Goal: Transaction & Acquisition: Subscribe to service/newsletter

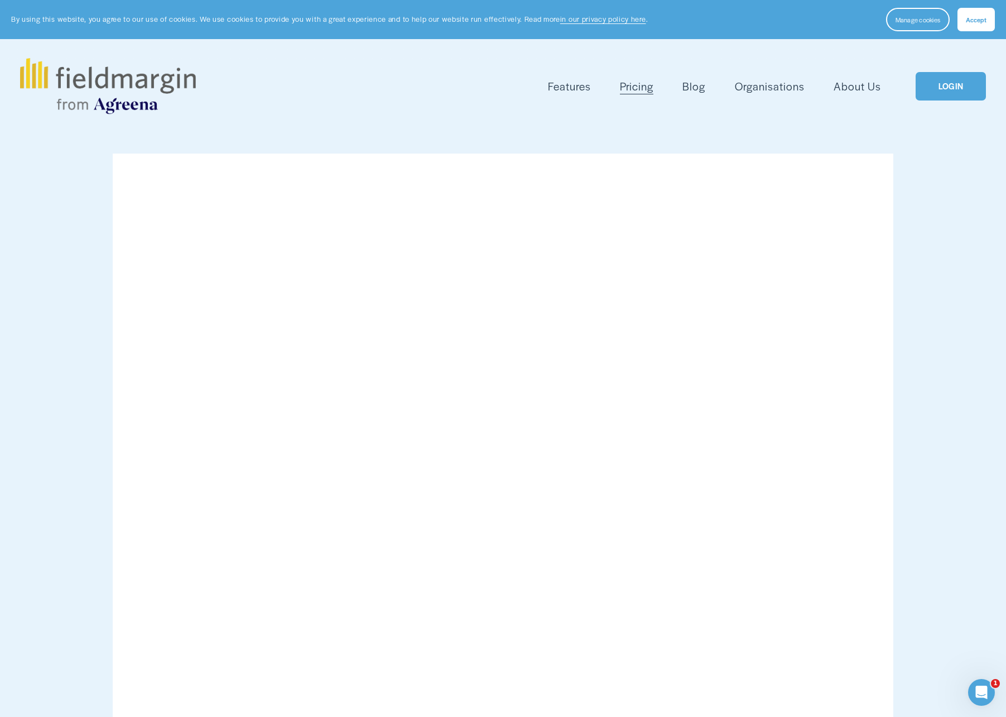
click at [954, 92] on link "LOGIN" at bounding box center [951, 86] width 70 height 28
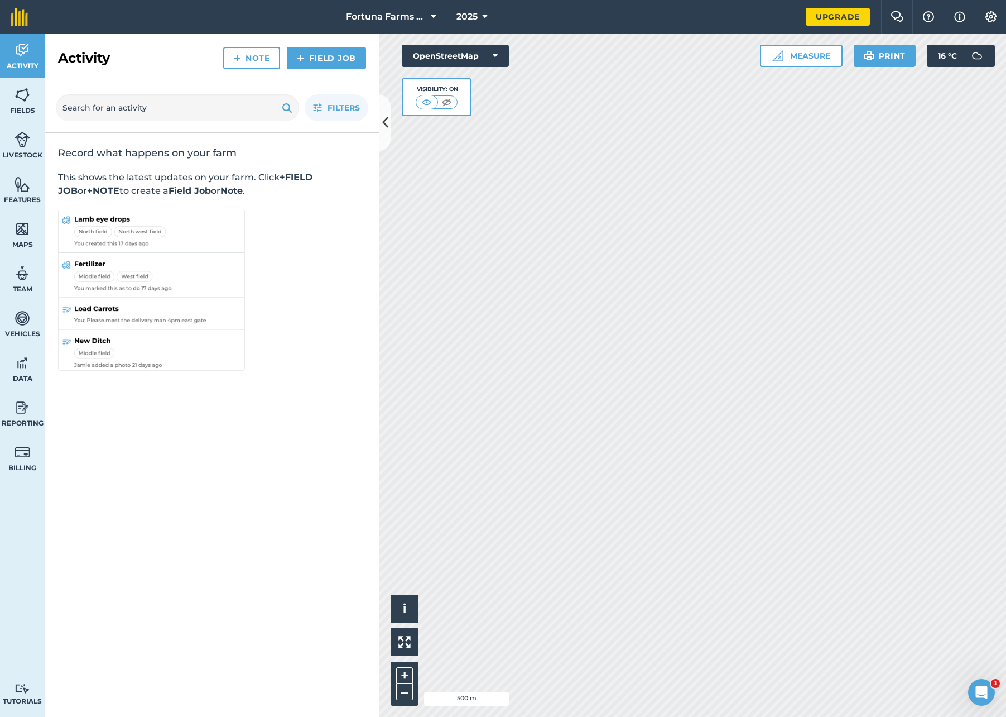
click at [836, 15] on link "Upgrade" at bounding box center [838, 17] width 64 height 18
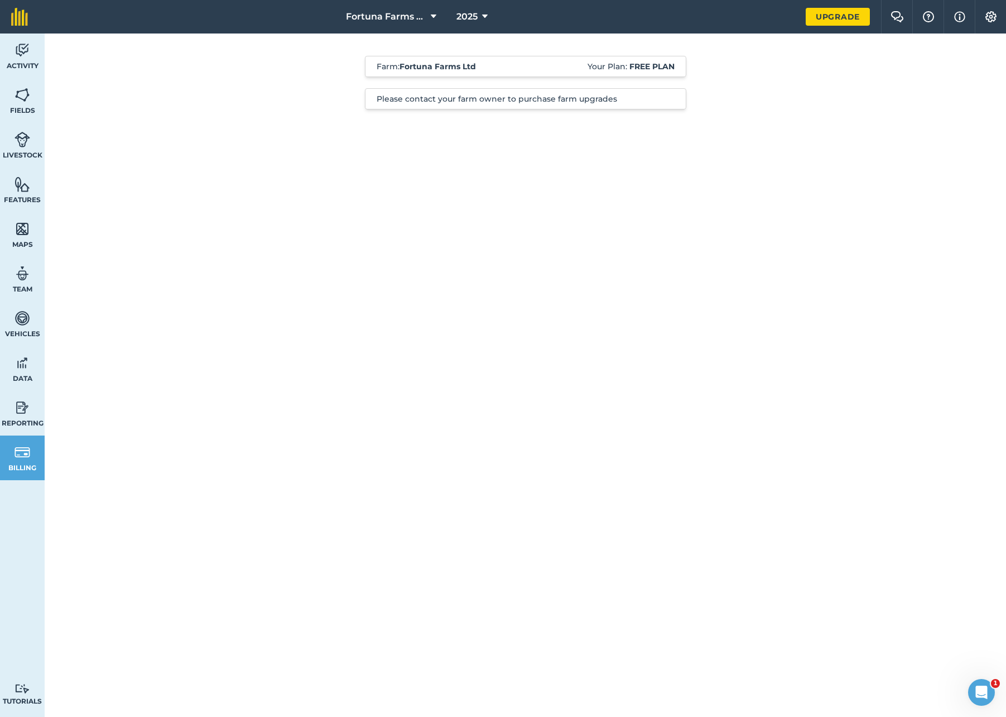
click at [435, 13] on icon at bounding box center [434, 16] width 6 height 13
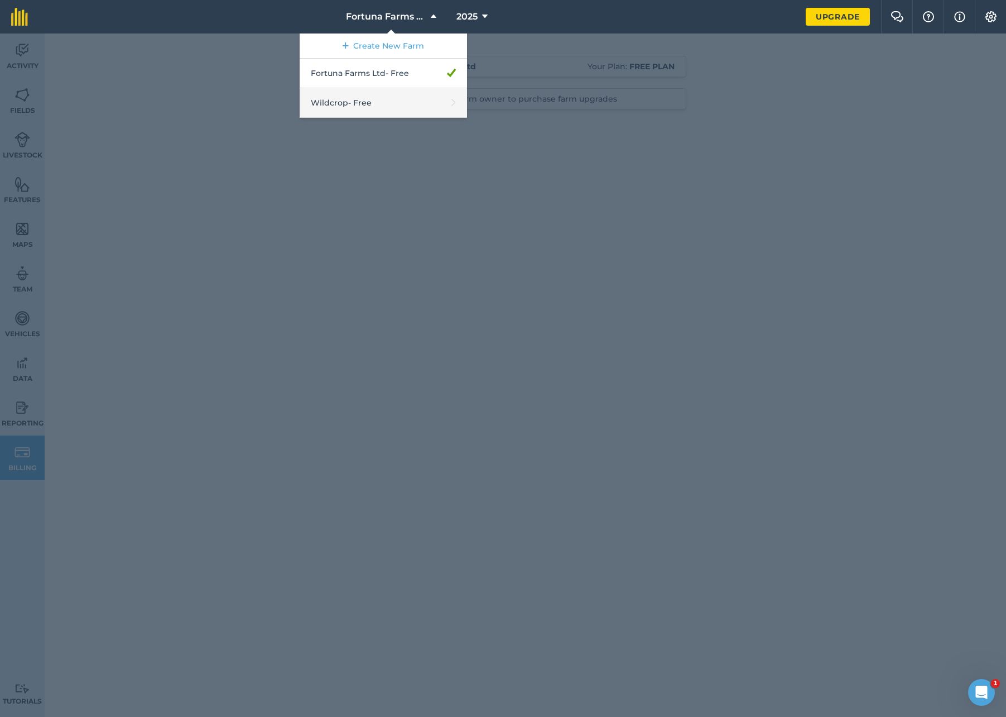
click at [369, 99] on link "Wildcrop - Free" at bounding box center [383, 103] width 167 height 30
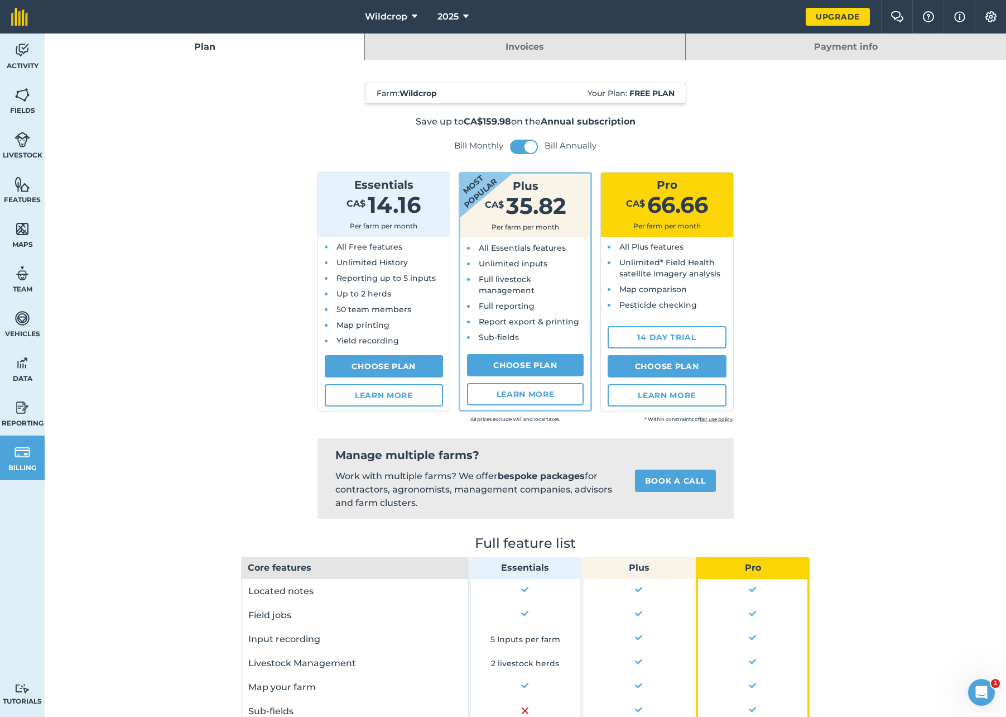
click at [395, 364] on link "Choose Plan" at bounding box center [384, 366] width 119 height 22
select select "CA"
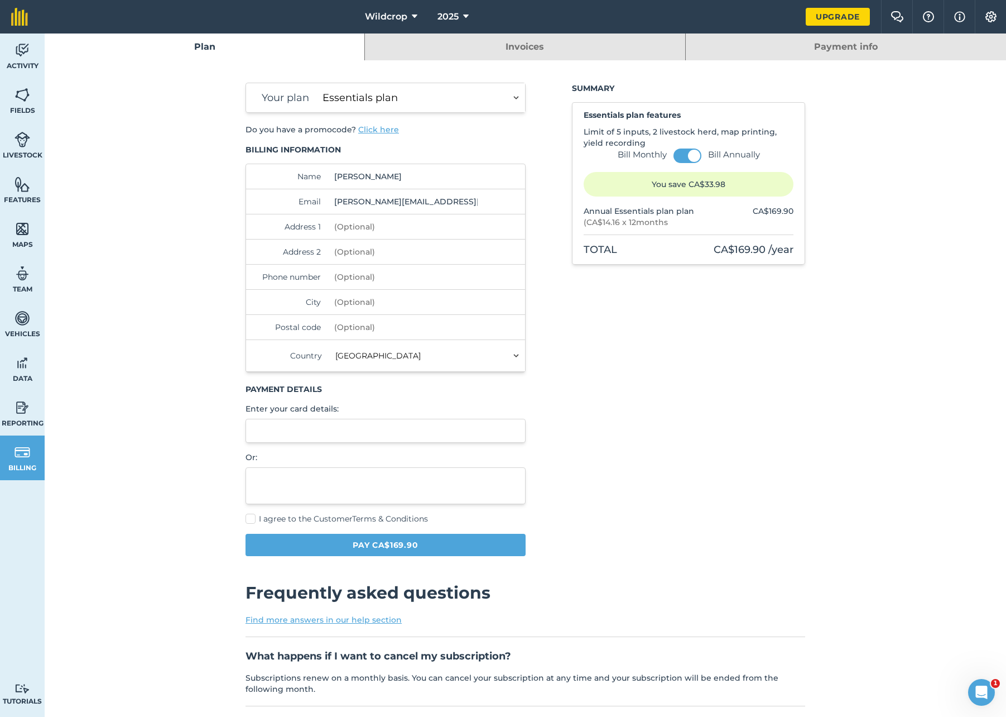
click at [606, 309] on div "Summary Essentials plan features Limit of 5 inputs, 2 livestock herd, map print…" at bounding box center [688, 324] width 233 height 482
click at [252, 519] on label "I agree to the Customer Terms & Conditions" at bounding box center [386, 519] width 280 height 12
click at [252, 519] on input "I agree to the Customer Terms & Conditions" at bounding box center [249, 516] width 7 height 7
checkbox input "true"
click at [396, 545] on button "Pay CA$169.90" at bounding box center [386, 545] width 280 height 22
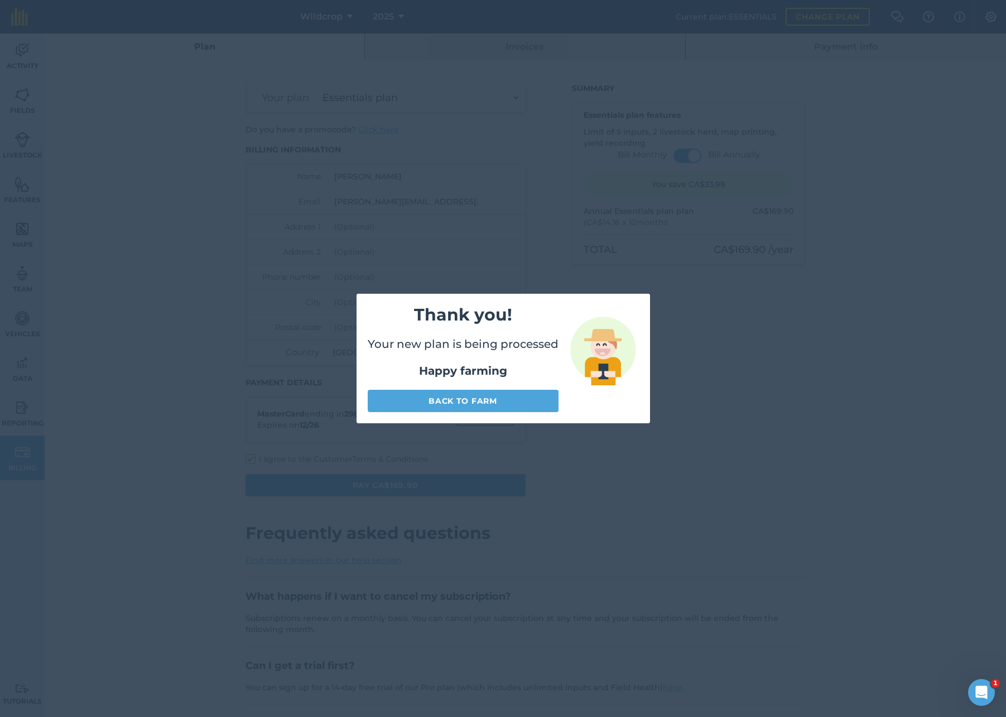
click at [462, 400] on link "Back to farm" at bounding box center [463, 401] width 191 height 22
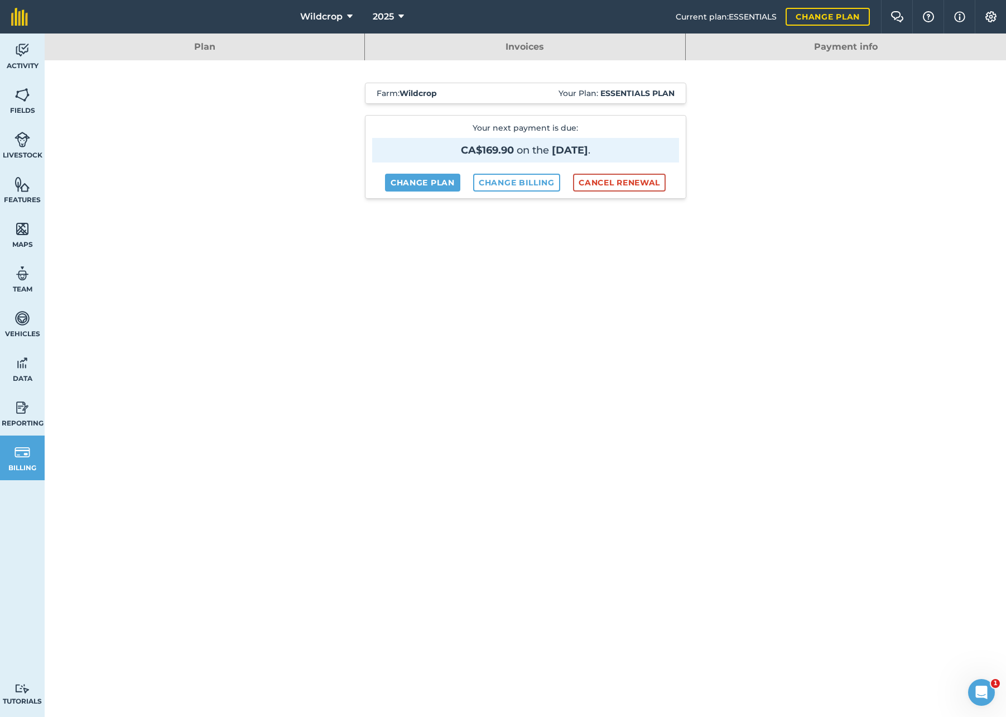
click at [874, 249] on div "Farm : Wildcrop Your Plan: Essentials plan Your next payment is due : CA$169.90…" at bounding box center [526, 374] width 962 height 629
click at [21, 92] on img at bounding box center [23, 95] width 16 height 17
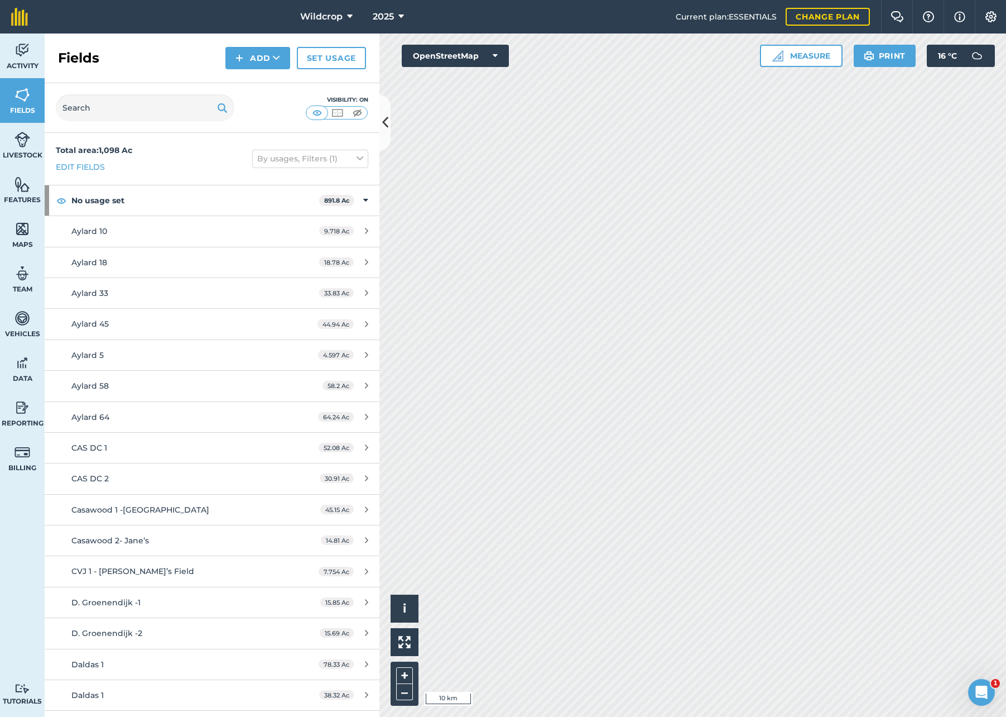
click at [350, 15] on icon at bounding box center [350, 16] width 6 height 13
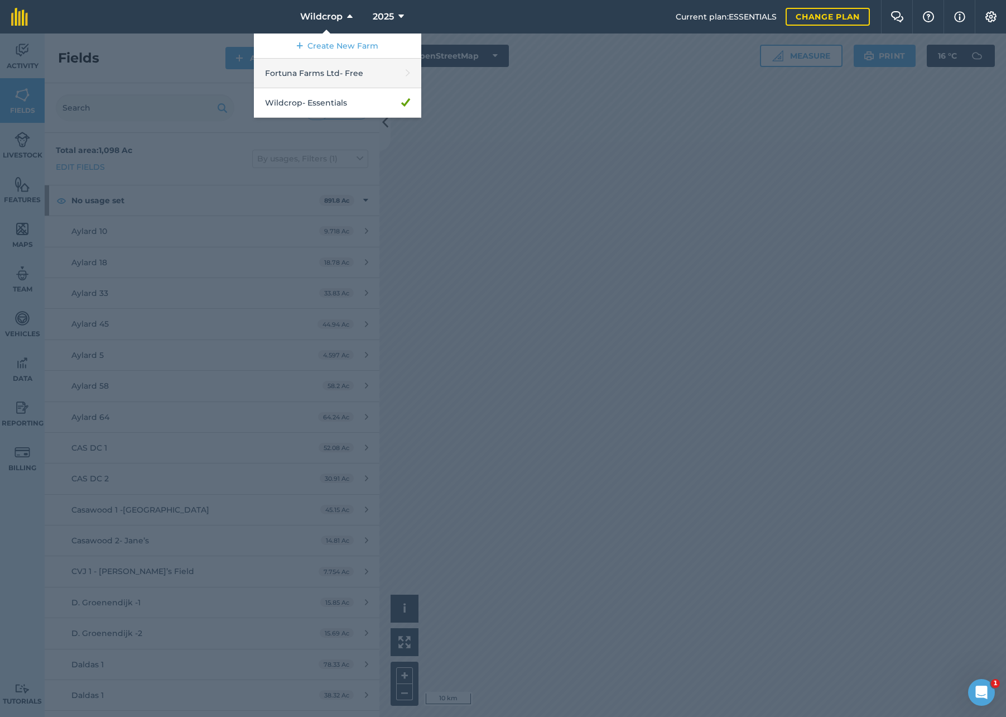
click at [361, 75] on link "Fortuna Farms Ltd - Free" at bounding box center [337, 74] width 167 height 30
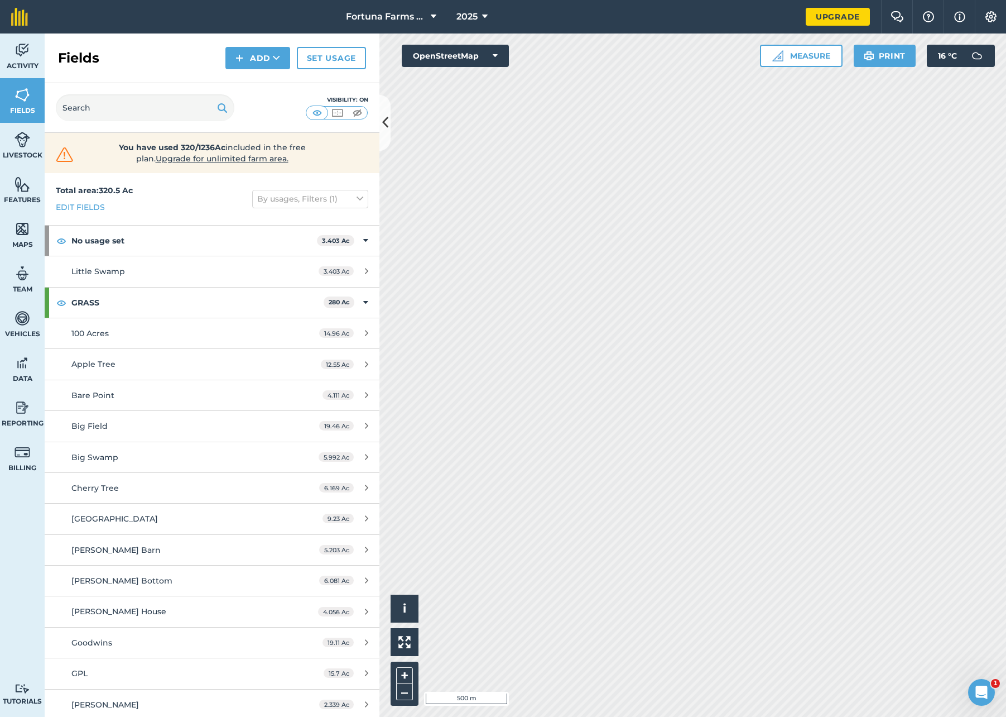
click at [435, 16] on icon at bounding box center [434, 16] width 6 height 13
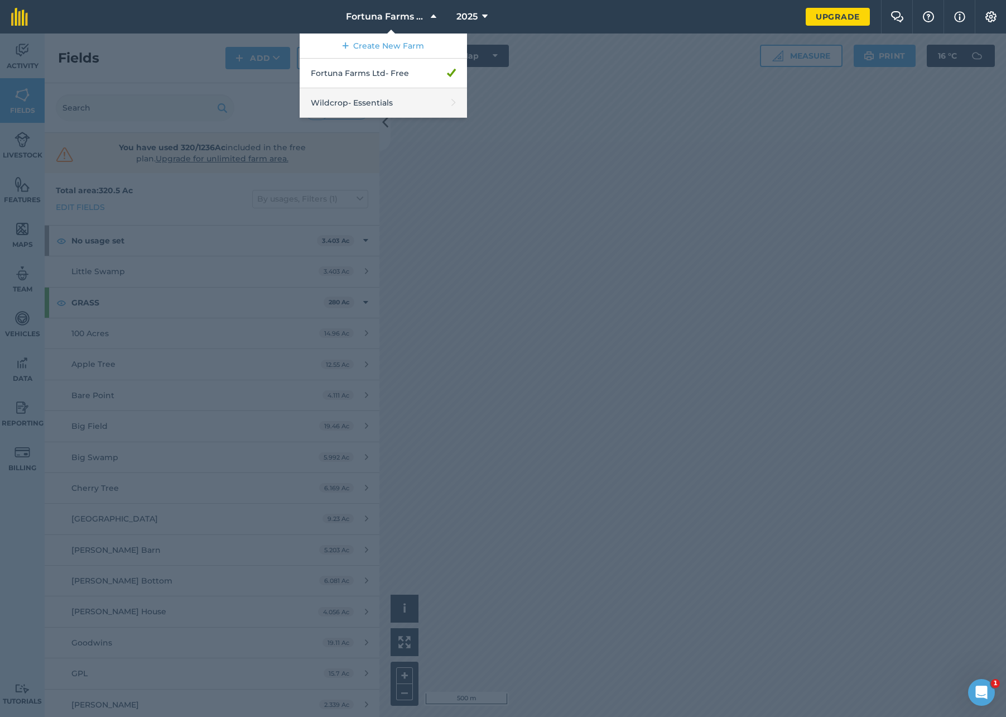
click at [409, 98] on link "Wildcrop - Essentials" at bounding box center [383, 103] width 167 height 30
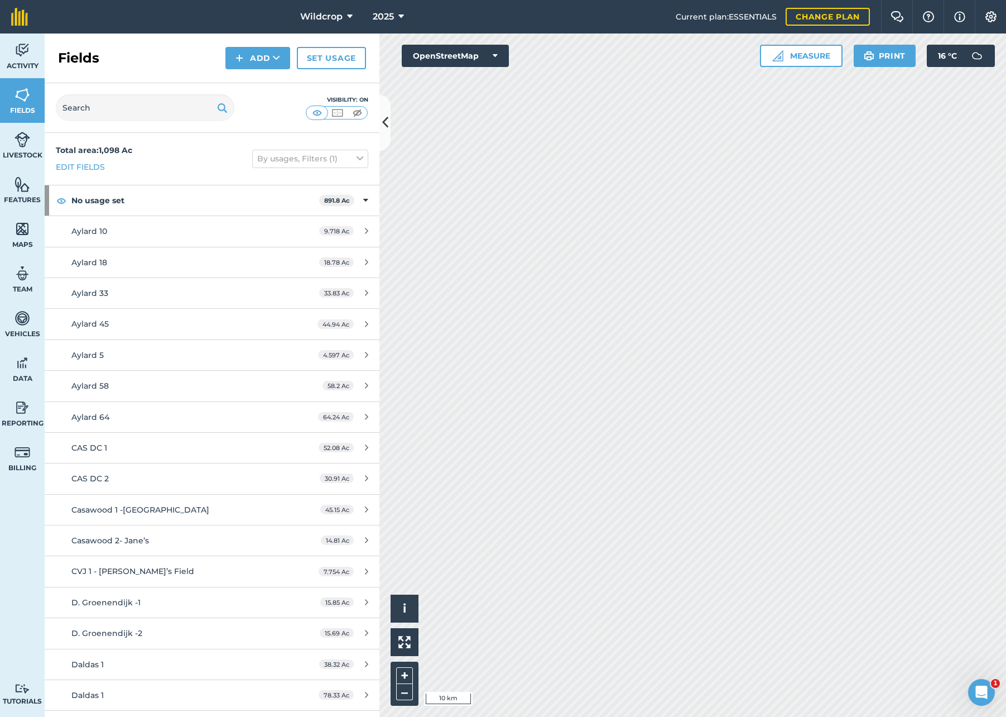
click at [22, 276] on img at bounding box center [23, 273] width 16 height 17
select select "MEMBER"
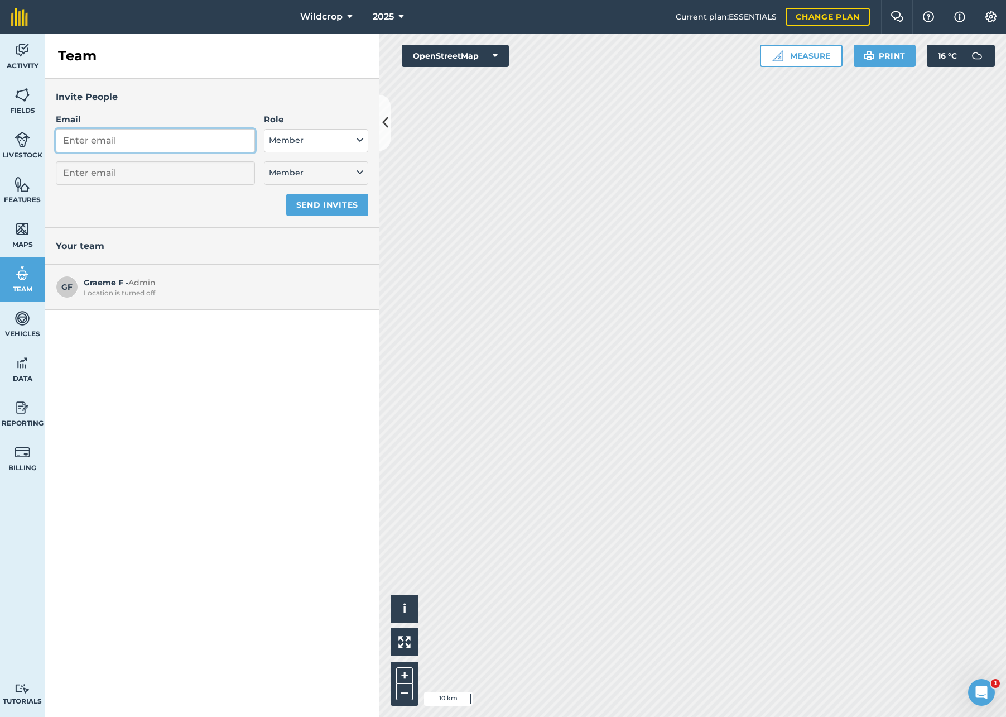
click at [100, 143] on input "Email" at bounding box center [155, 140] width 199 height 23
click at [364, 141] on button "Member" at bounding box center [316, 140] width 104 height 23
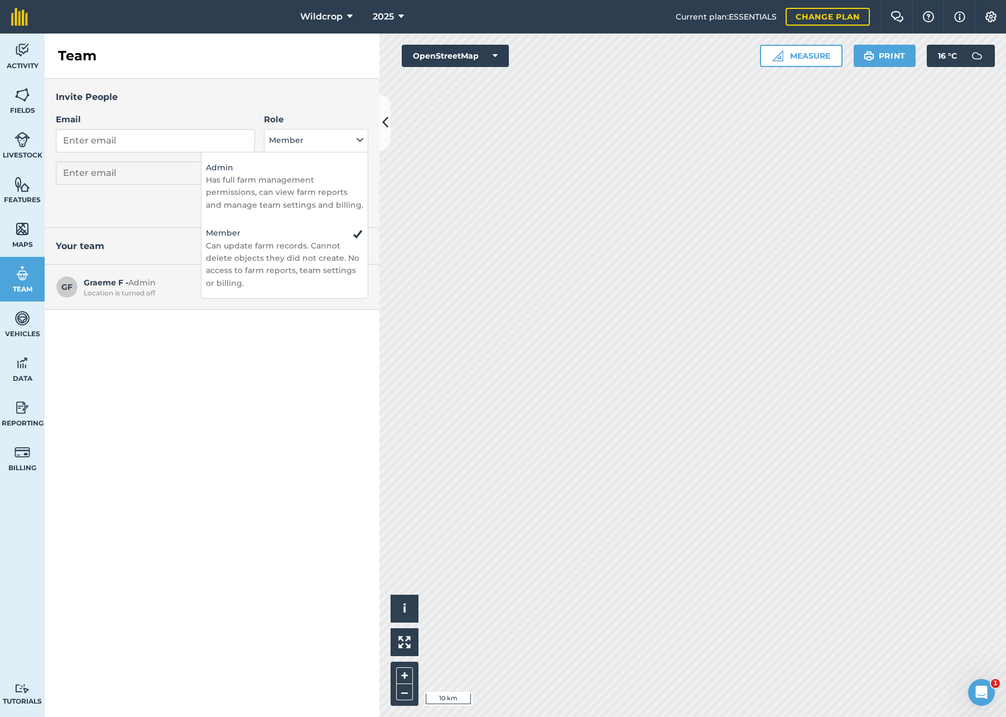
click at [362, 142] on icon at bounding box center [360, 140] width 7 height 12
click at [143, 67] on div "Team" at bounding box center [212, 55] width 335 height 45
click at [350, 15] on icon at bounding box center [350, 16] width 6 height 13
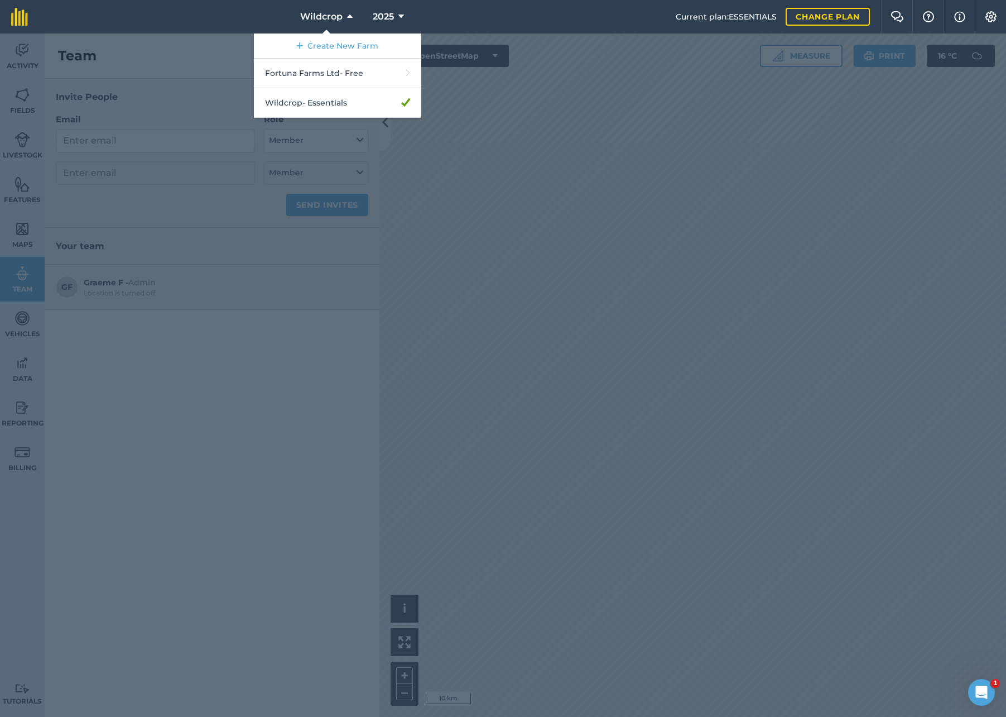
click at [349, 18] on icon at bounding box center [350, 16] width 6 height 13
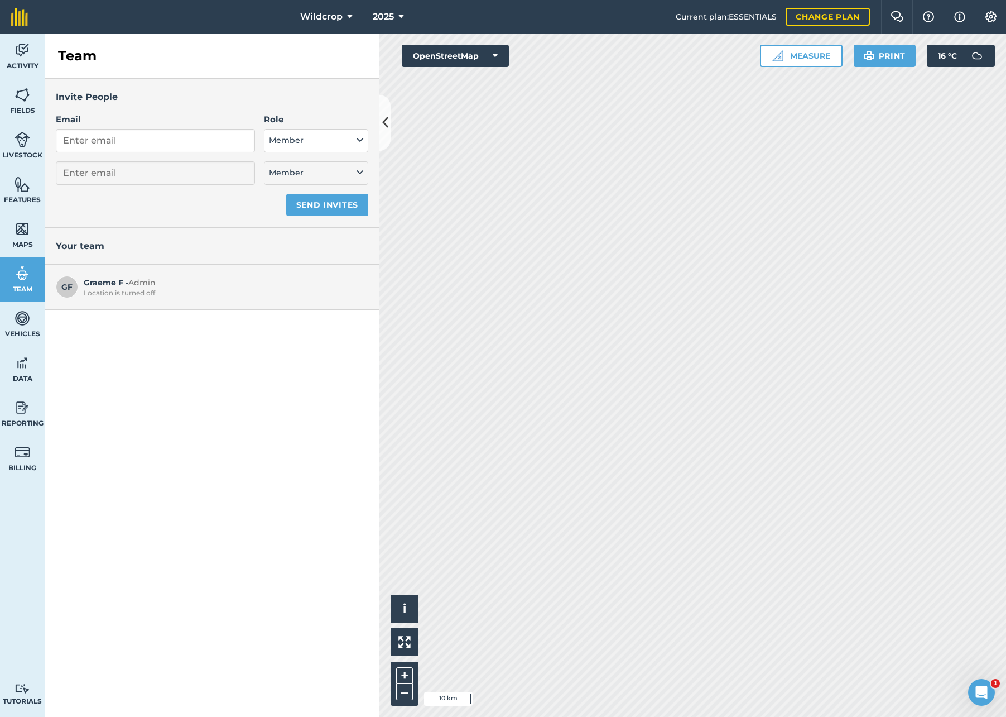
click at [348, 18] on icon at bounding box center [350, 16] width 6 height 13
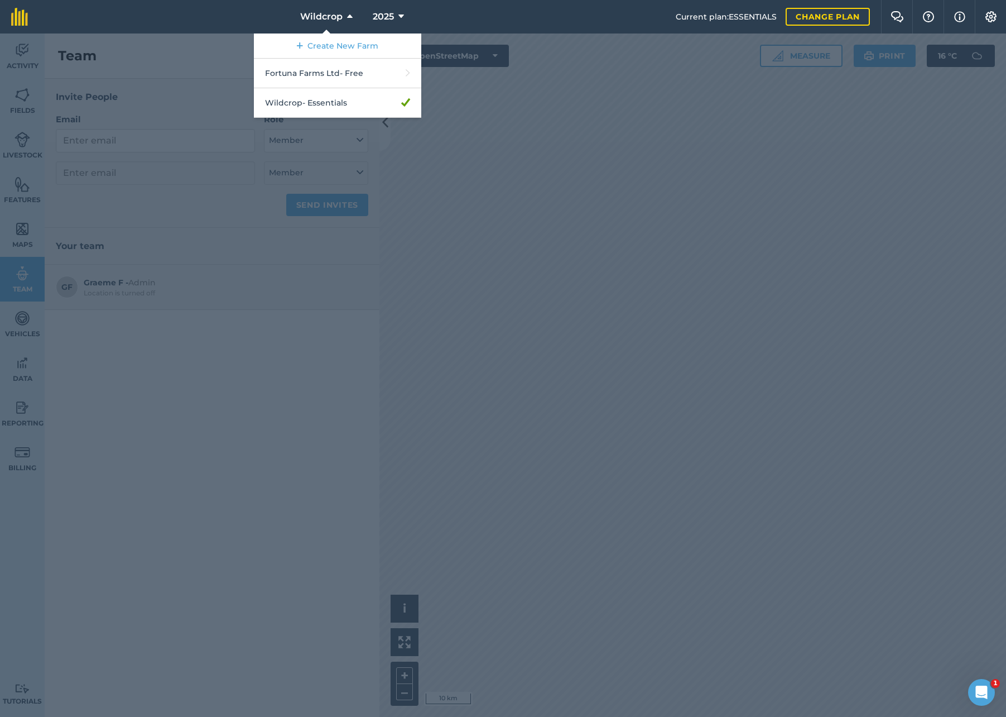
click at [349, 18] on icon at bounding box center [350, 16] width 6 height 13
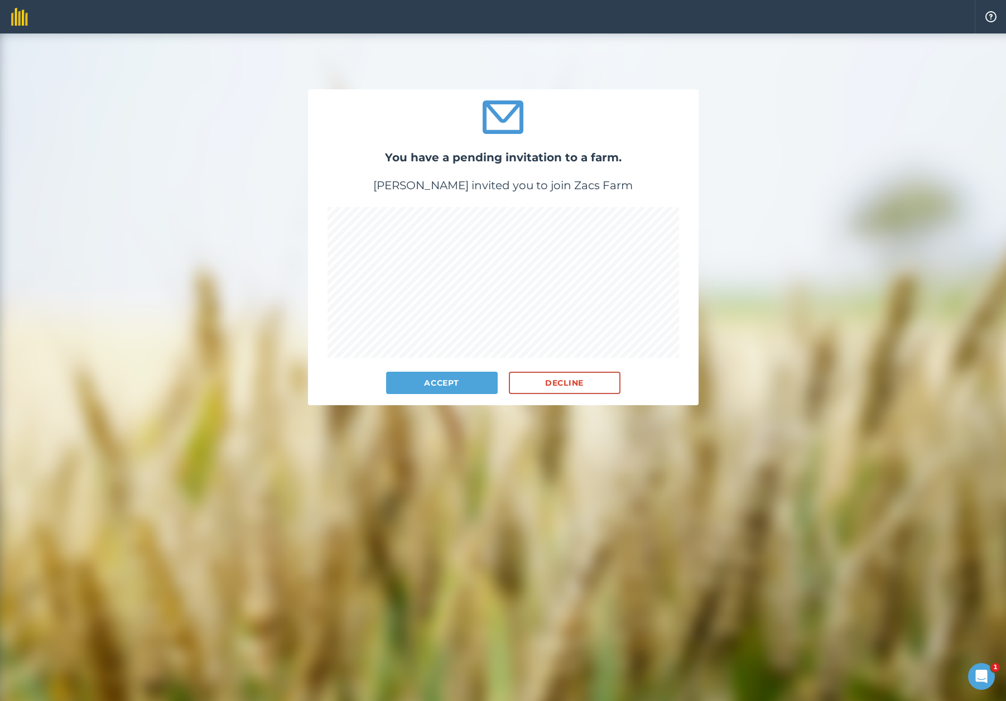
click at [450, 380] on button "Accept" at bounding box center [442, 383] width 112 height 22
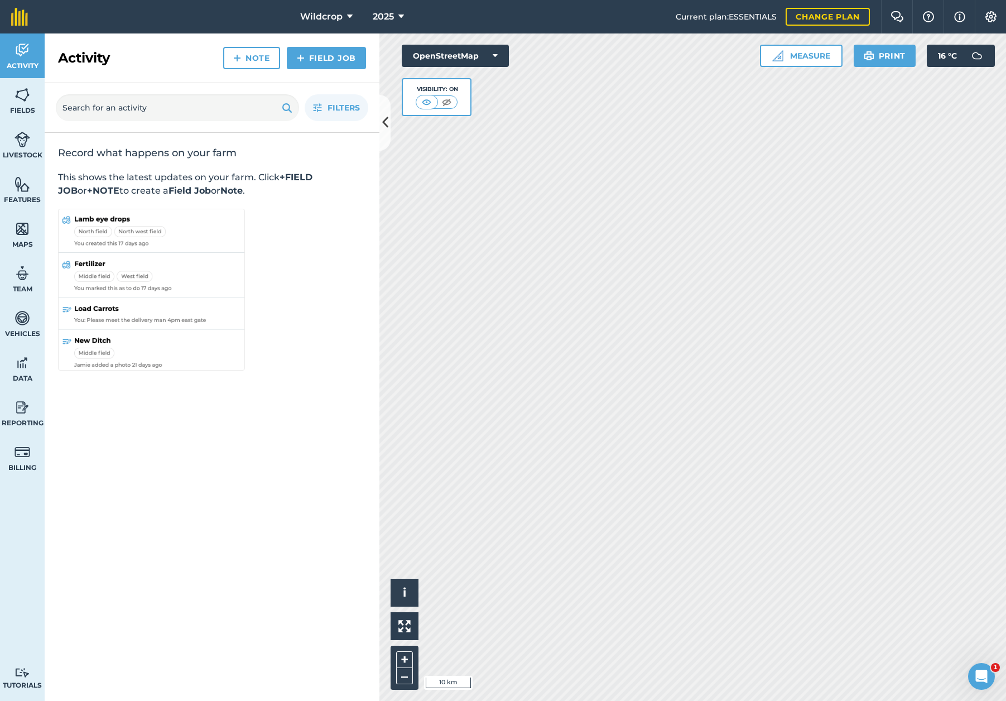
click at [349, 14] on icon at bounding box center [350, 16] width 6 height 13
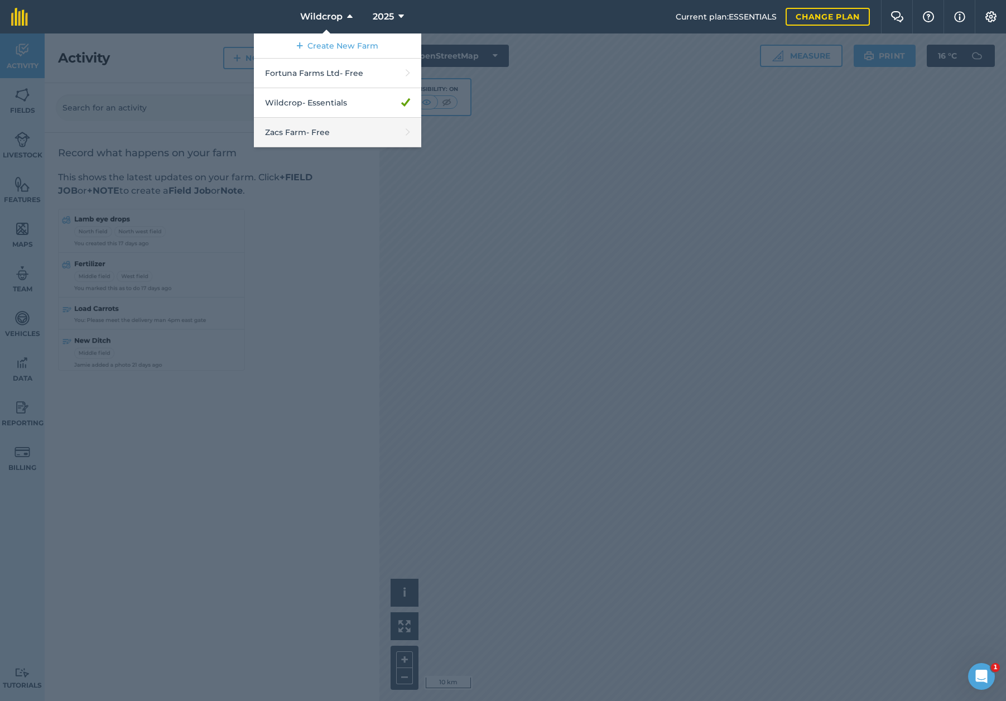
click at [329, 135] on link "Zacs Farm - Free" at bounding box center [337, 133] width 167 height 30
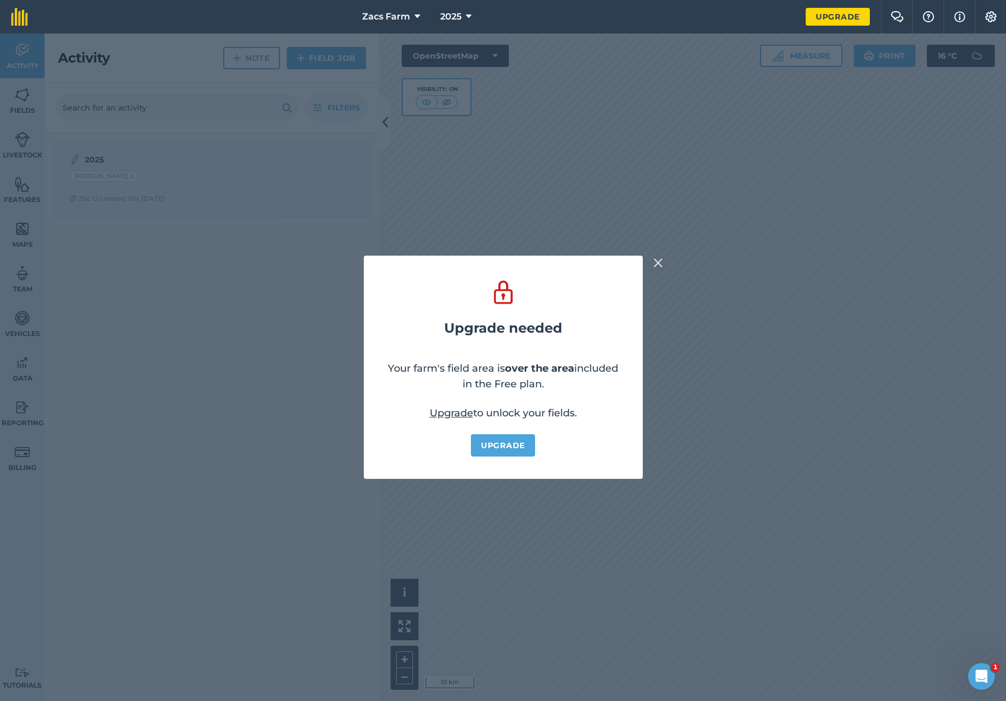
click at [658, 263] on img at bounding box center [659, 262] width 10 height 13
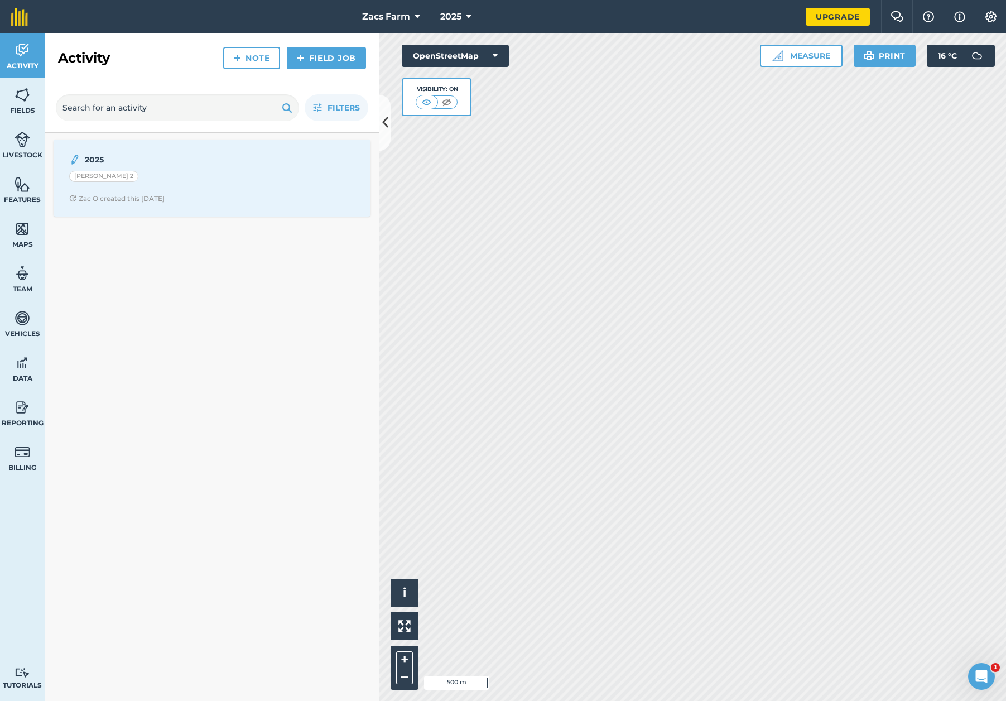
click at [498, 57] on button "OpenStreetMap" at bounding box center [455, 56] width 107 height 22
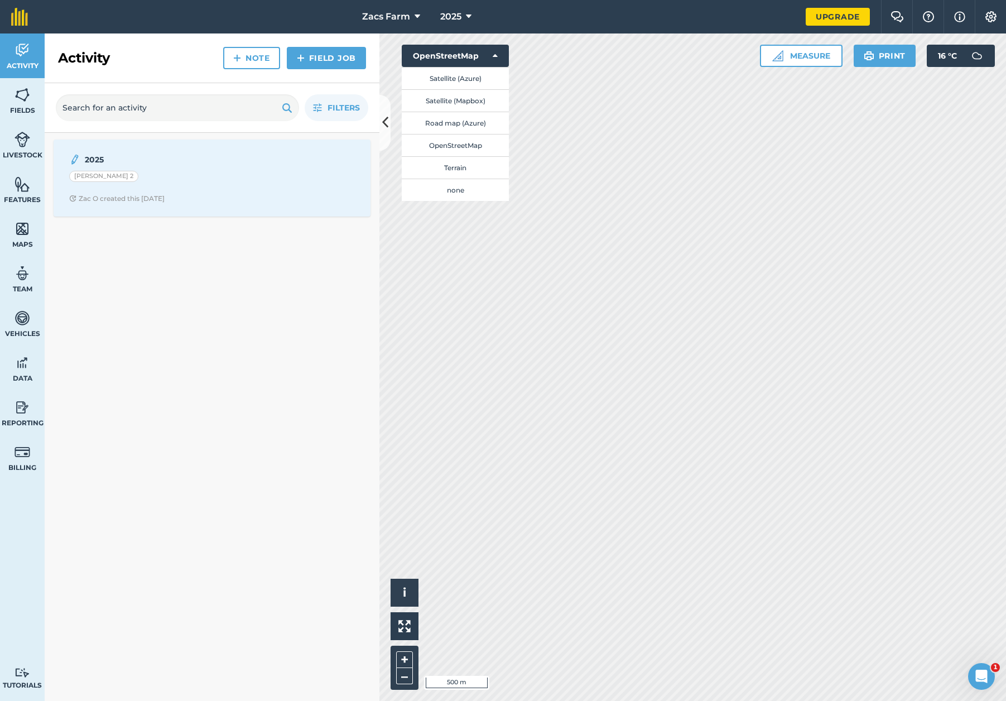
click at [479, 80] on button "Satellite (Azure)" at bounding box center [455, 78] width 107 height 22
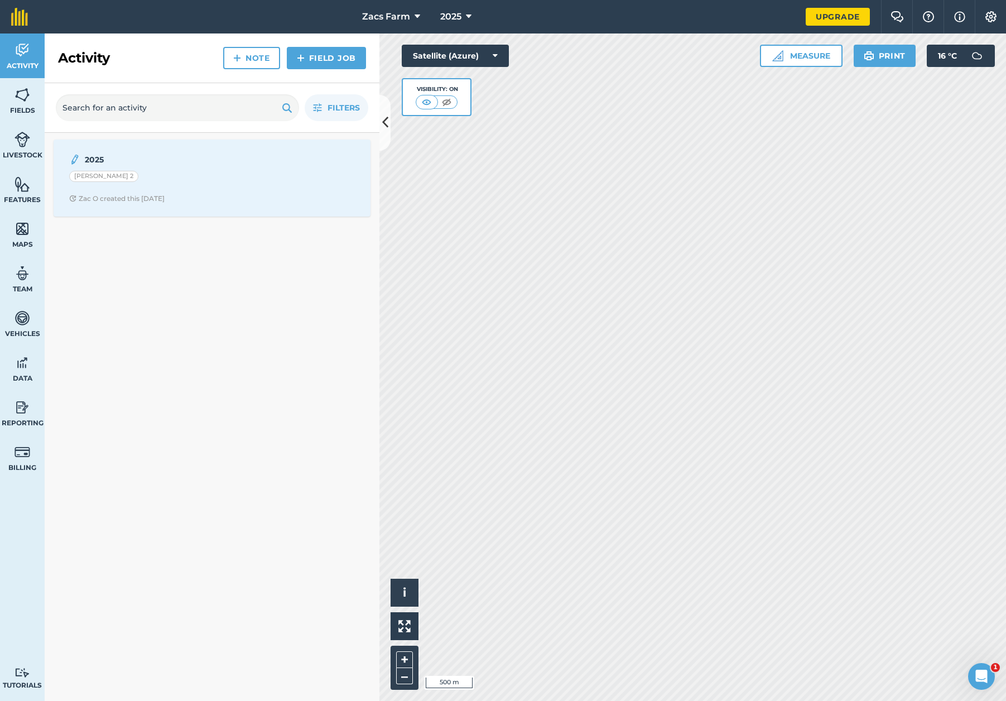
click at [415, 17] on icon at bounding box center [418, 16] width 6 height 13
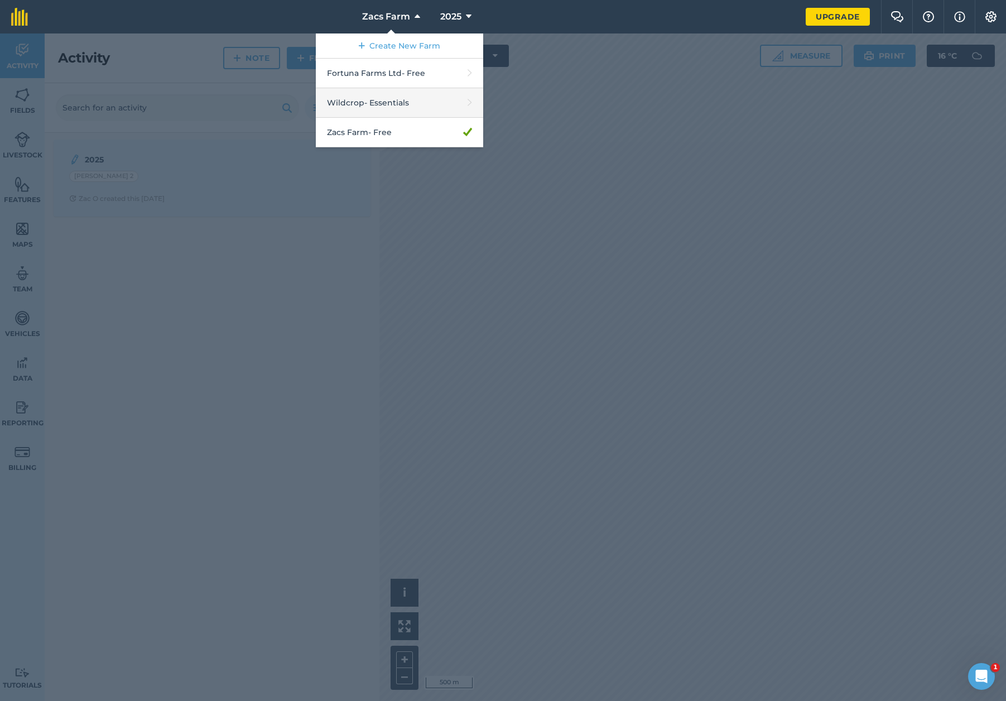
click at [412, 106] on link "Wildcrop - Essentials" at bounding box center [399, 103] width 167 height 30
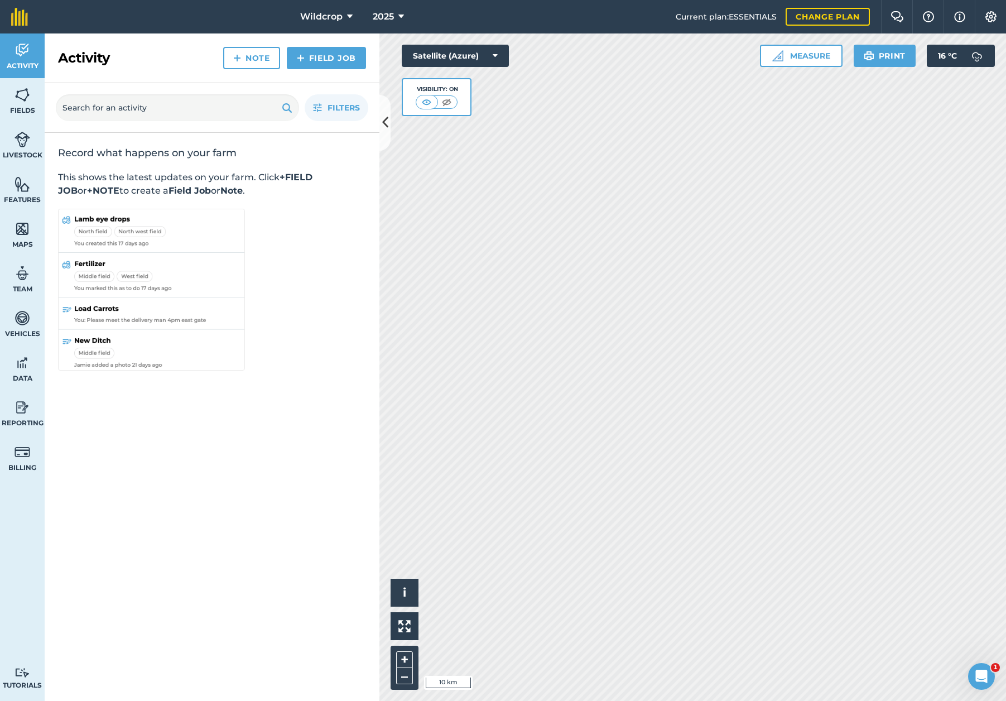
click at [27, 281] on img at bounding box center [23, 273] width 16 height 17
select select "MEMBER"
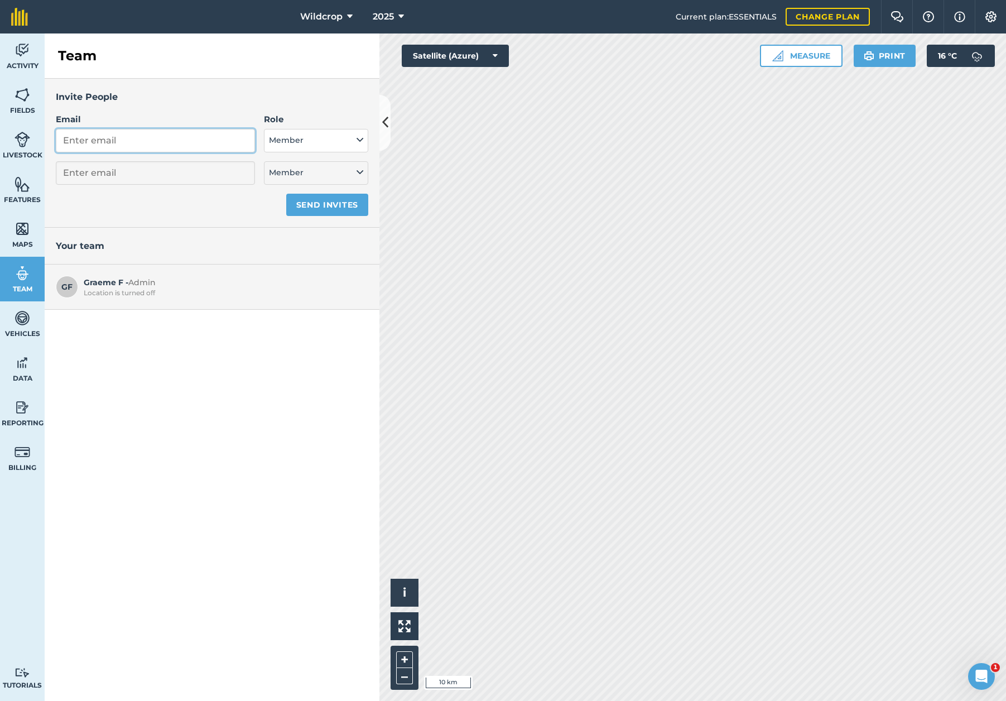
click at [123, 140] on input "Email" at bounding box center [155, 140] width 199 height 23
type input "Z"
select select "MEMBER"
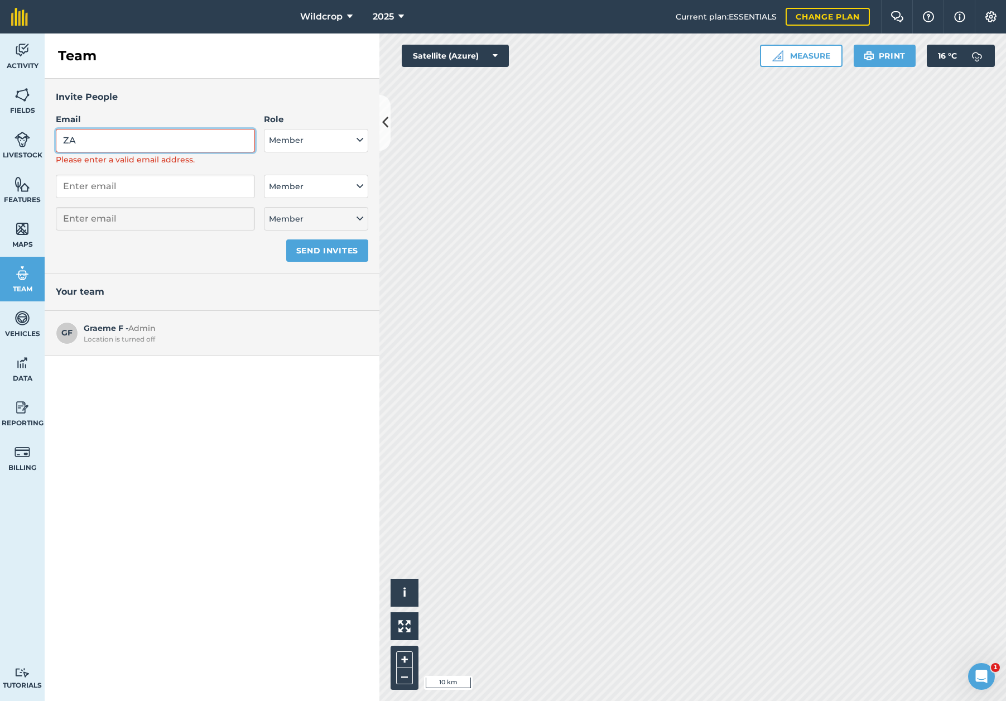
type input "Z"
drag, startPoint x: 77, startPoint y: 140, endPoint x: 49, endPoint y: 140, distance: 27.9
click at [49, 140] on div "Invite People Email za Please enter a valid email address. Role Admin - Has ful…" at bounding box center [212, 176] width 335 height 195
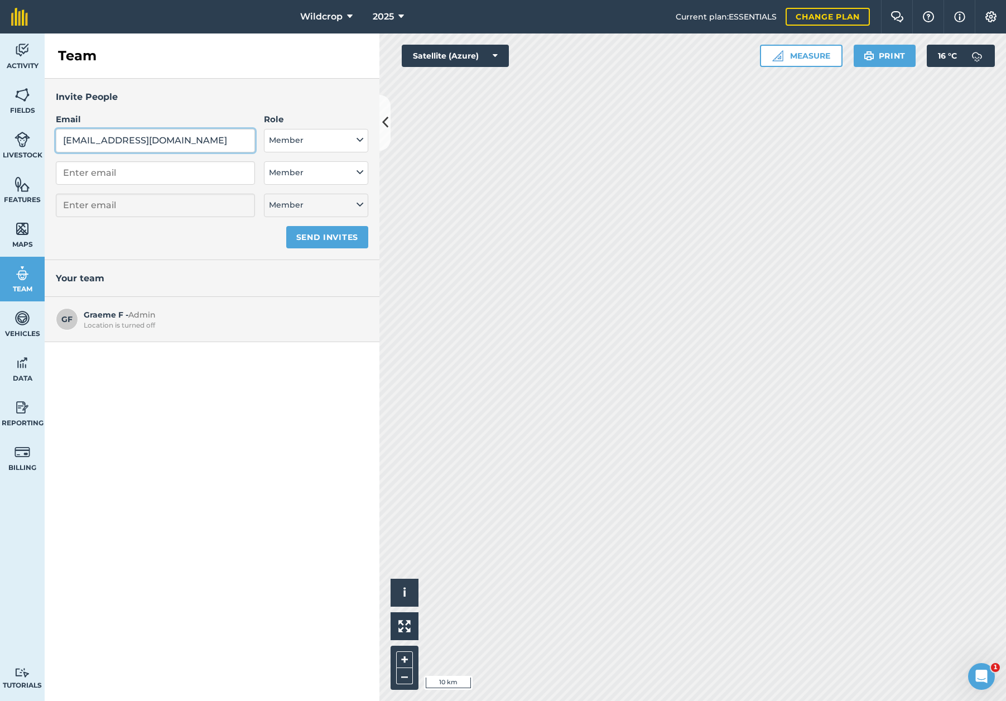
type input "ohlmanzachary@gmail.com"
click at [333, 237] on button "Send invites" at bounding box center [327, 237] width 82 height 22
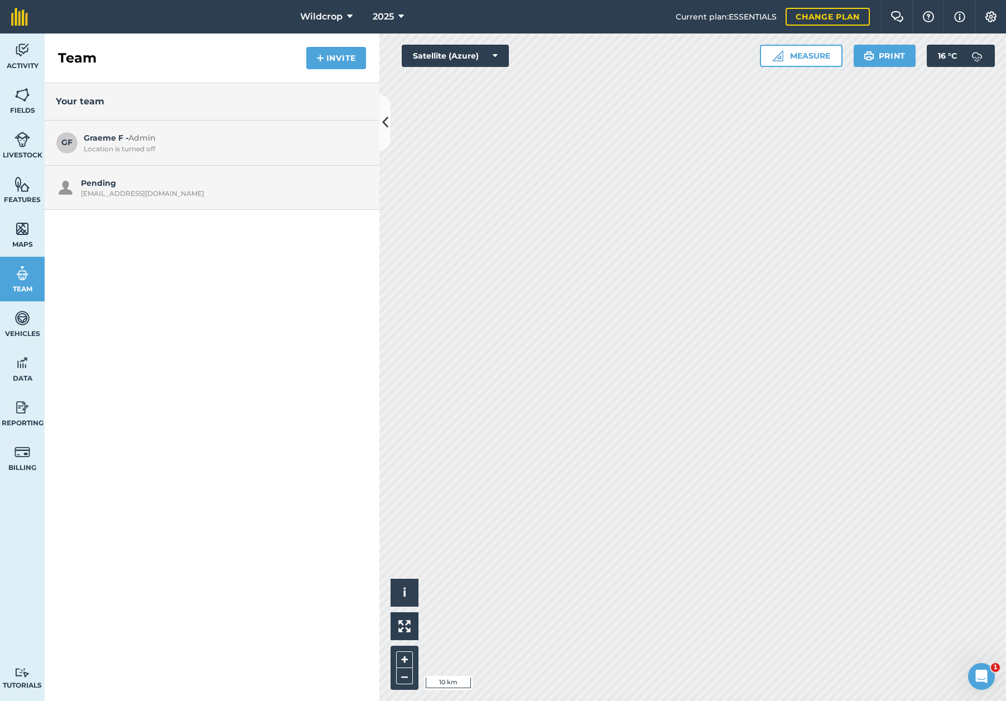
click at [349, 17] on icon at bounding box center [350, 16] width 6 height 13
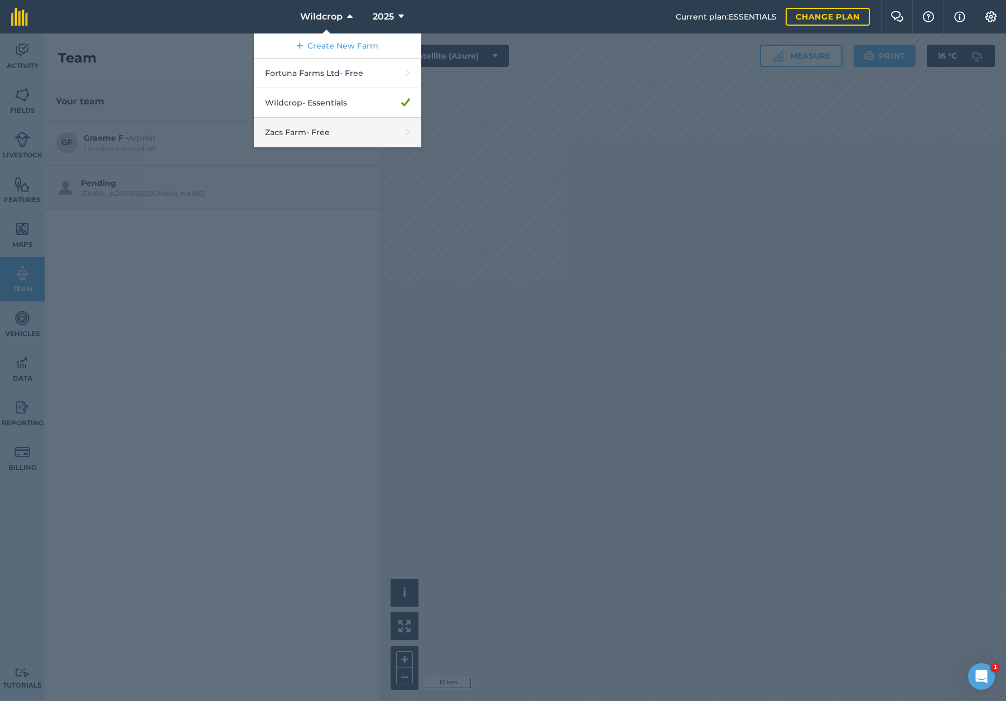
click at [319, 135] on link "Zacs Farm - Free" at bounding box center [337, 133] width 167 height 30
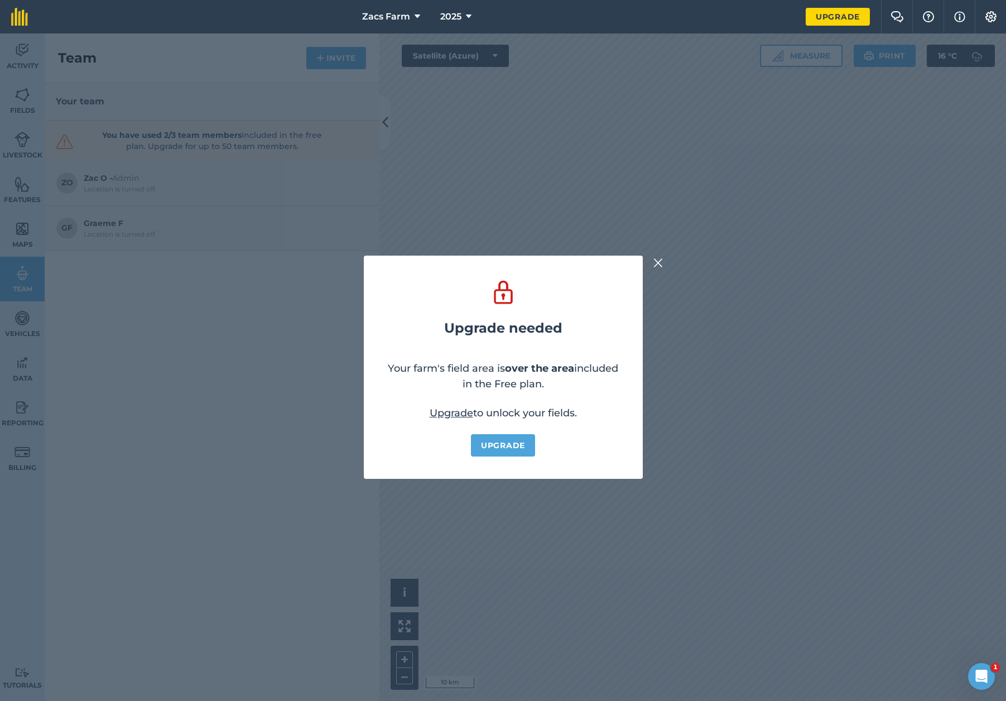
click at [656, 265] on img at bounding box center [659, 262] width 10 height 13
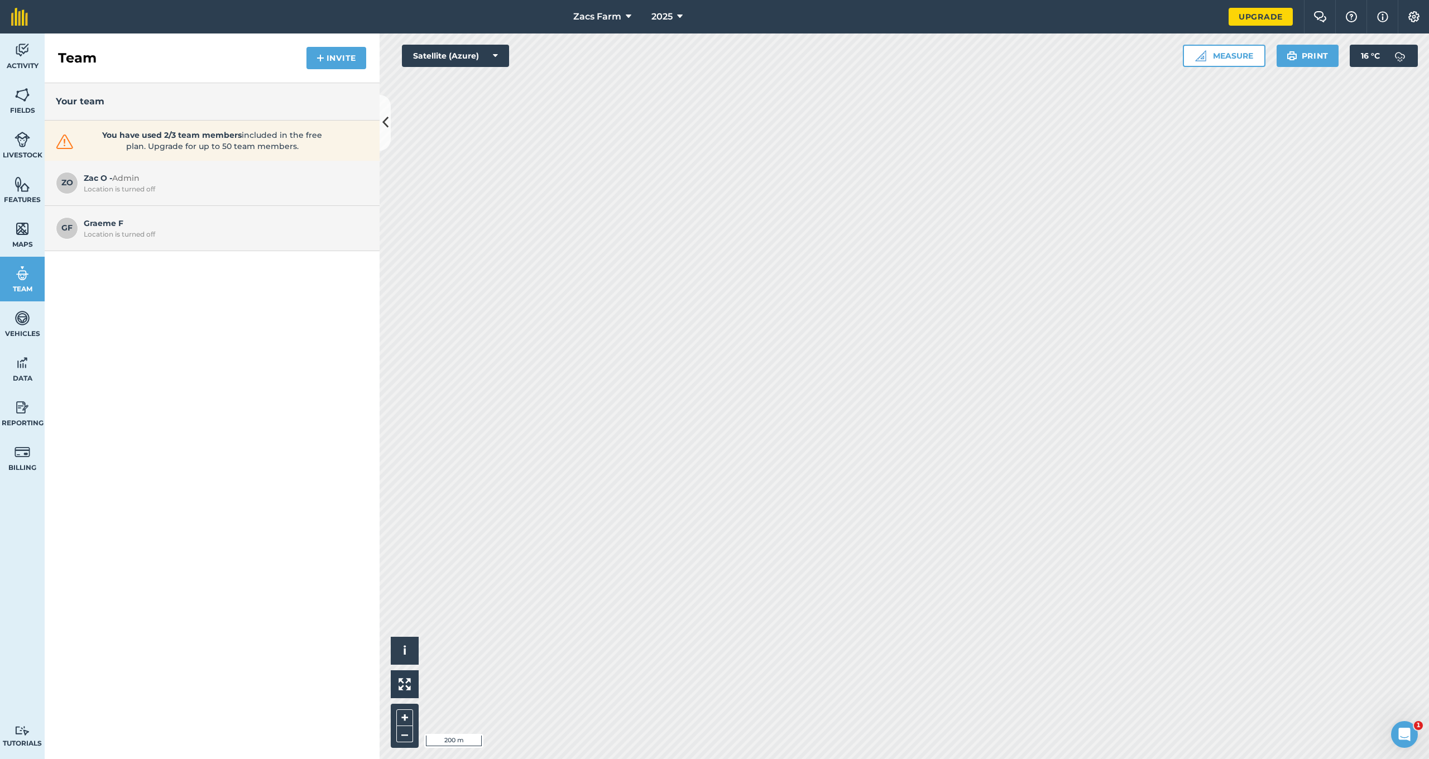
click at [17, 95] on img at bounding box center [23, 95] width 16 height 17
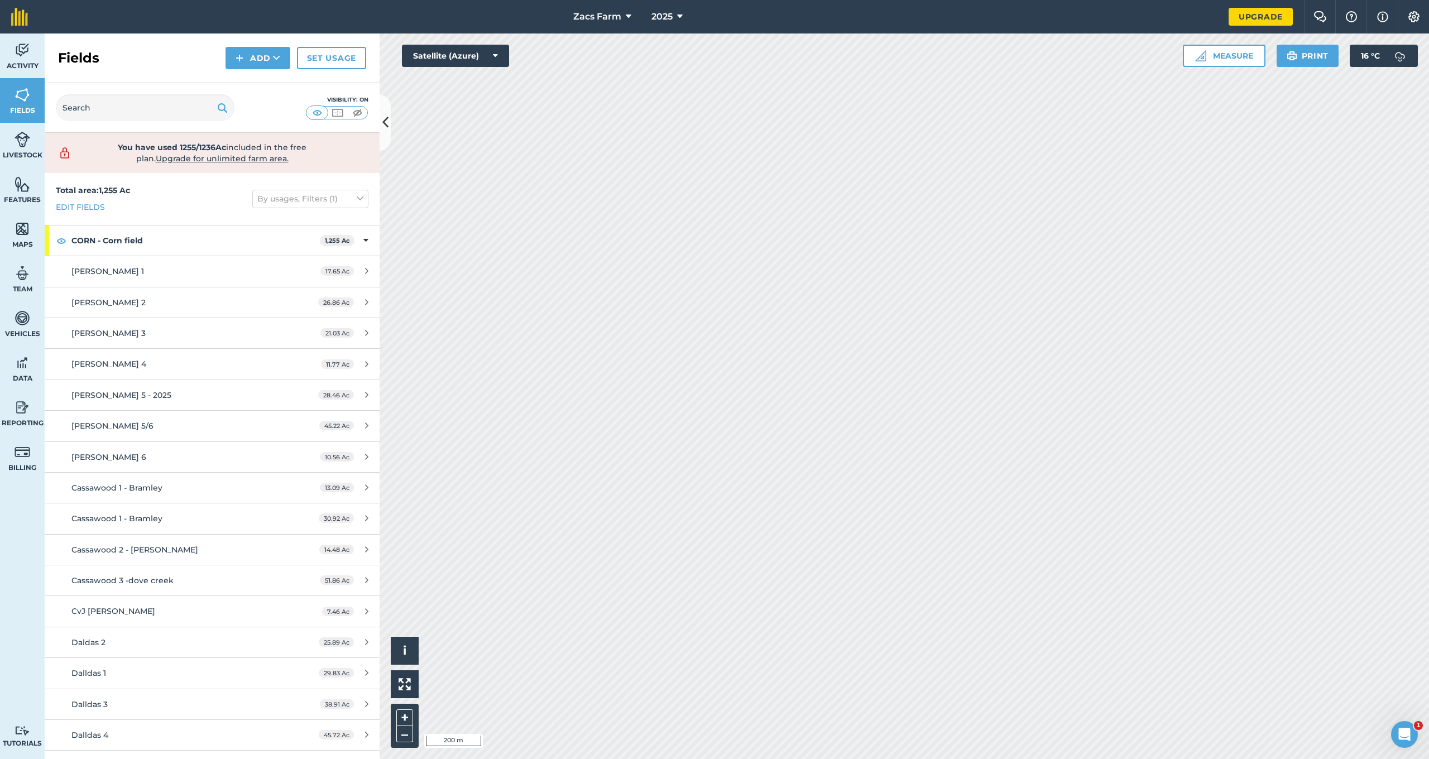
drag, startPoint x: 517, startPoint y: 10, endPoint x: 636, endPoint y: 10, distance: 118.3
click at [636, 10] on nav "Zacs Farm 2025" at bounding box center [633, 16] width 1189 height 33
drag, startPoint x: 756, startPoint y: 14, endPoint x: 937, endPoint y: 8, distance: 180.4
click at [937, 8] on nav "Zacs Farm 2025" at bounding box center [633, 16] width 1189 height 33
drag, startPoint x: 417, startPoint y: 18, endPoint x: 576, endPoint y: 15, distance: 158.5
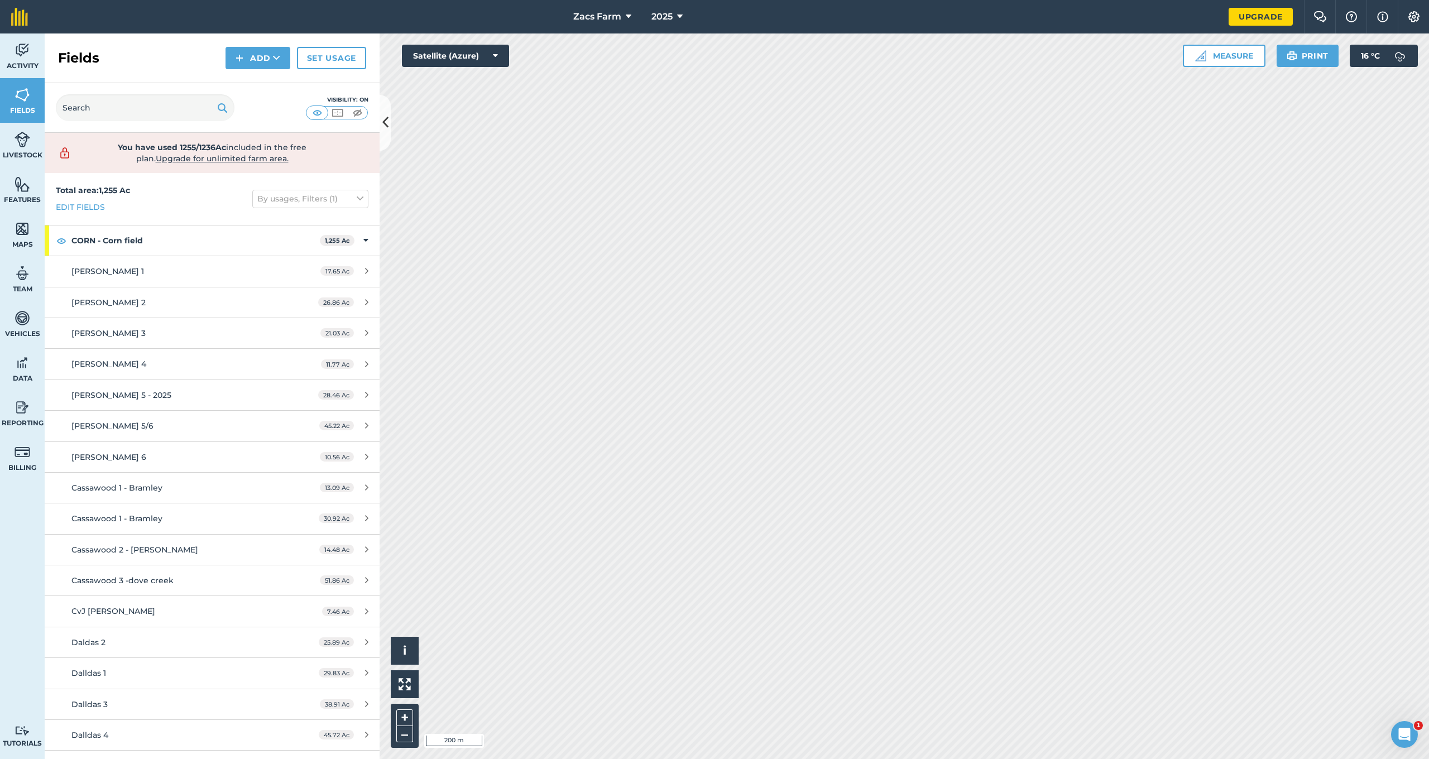
click at [576, 15] on nav "Zacs Farm 2025" at bounding box center [633, 16] width 1189 height 33
click at [24, 283] on link "Team" at bounding box center [22, 279] width 45 height 45
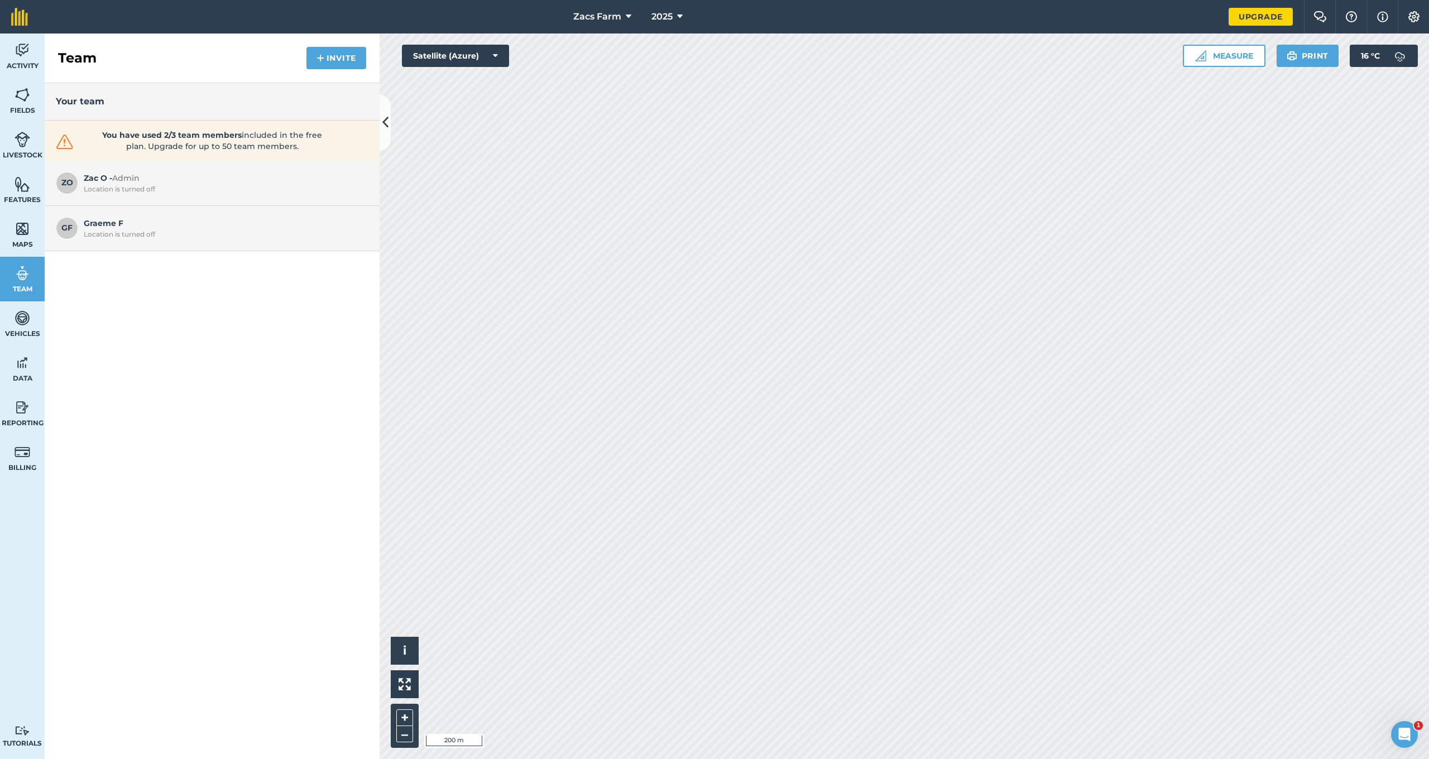
click at [162, 182] on span "Zac O - Admin Location is turned off" at bounding box center [223, 182] width 279 height 21
click at [113, 237] on div "Location is turned off" at bounding box center [223, 234] width 279 height 9
click at [116, 228] on span "Graeme F Location is turned off" at bounding box center [223, 227] width 279 height 21
click at [135, 183] on span "Admin" at bounding box center [125, 178] width 27 height 10
click at [212, 175] on span "Zac O - Admin Location is turned off" at bounding box center [223, 182] width 279 height 21
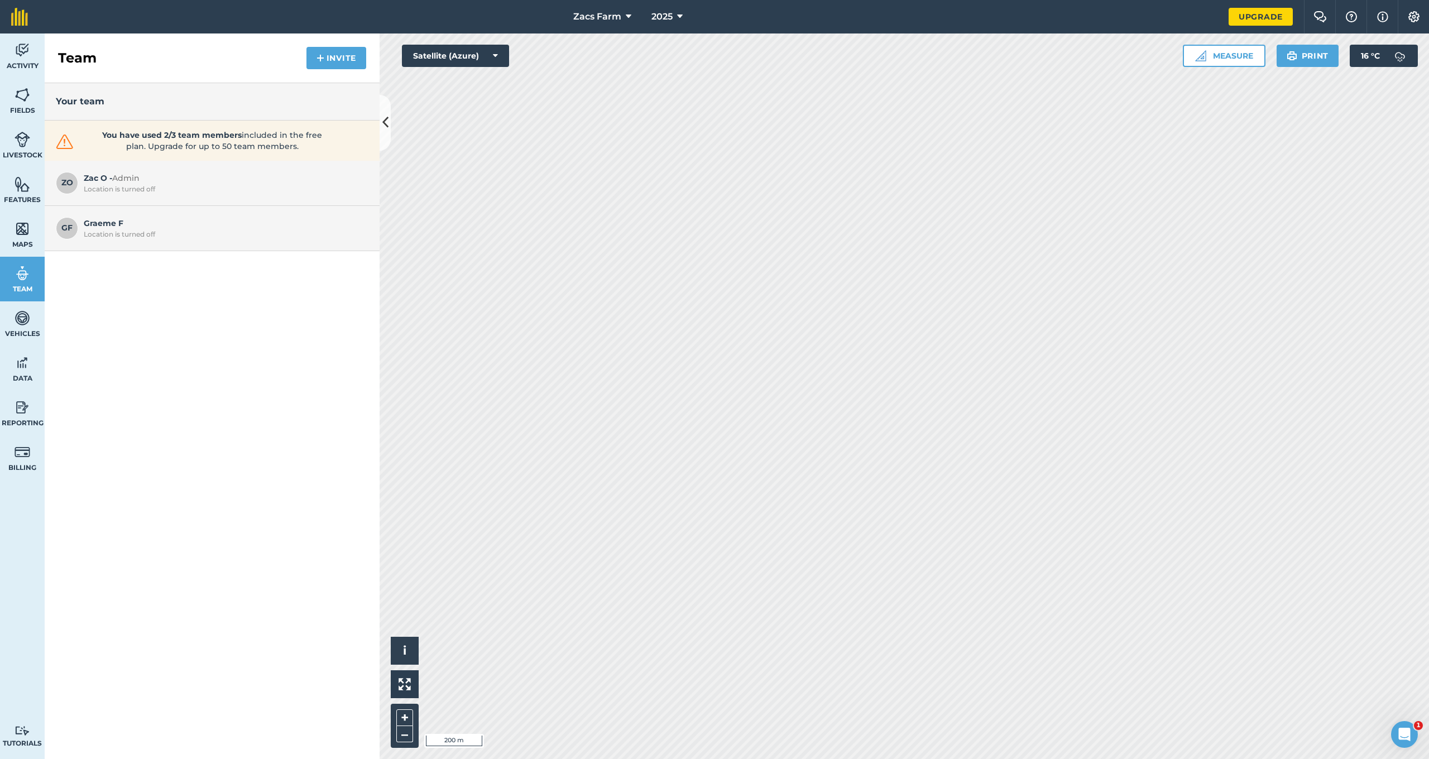
click at [188, 190] on div "Location is turned off" at bounding box center [223, 189] width 279 height 9
click at [683, 15] on icon at bounding box center [680, 16] width 6 height 13
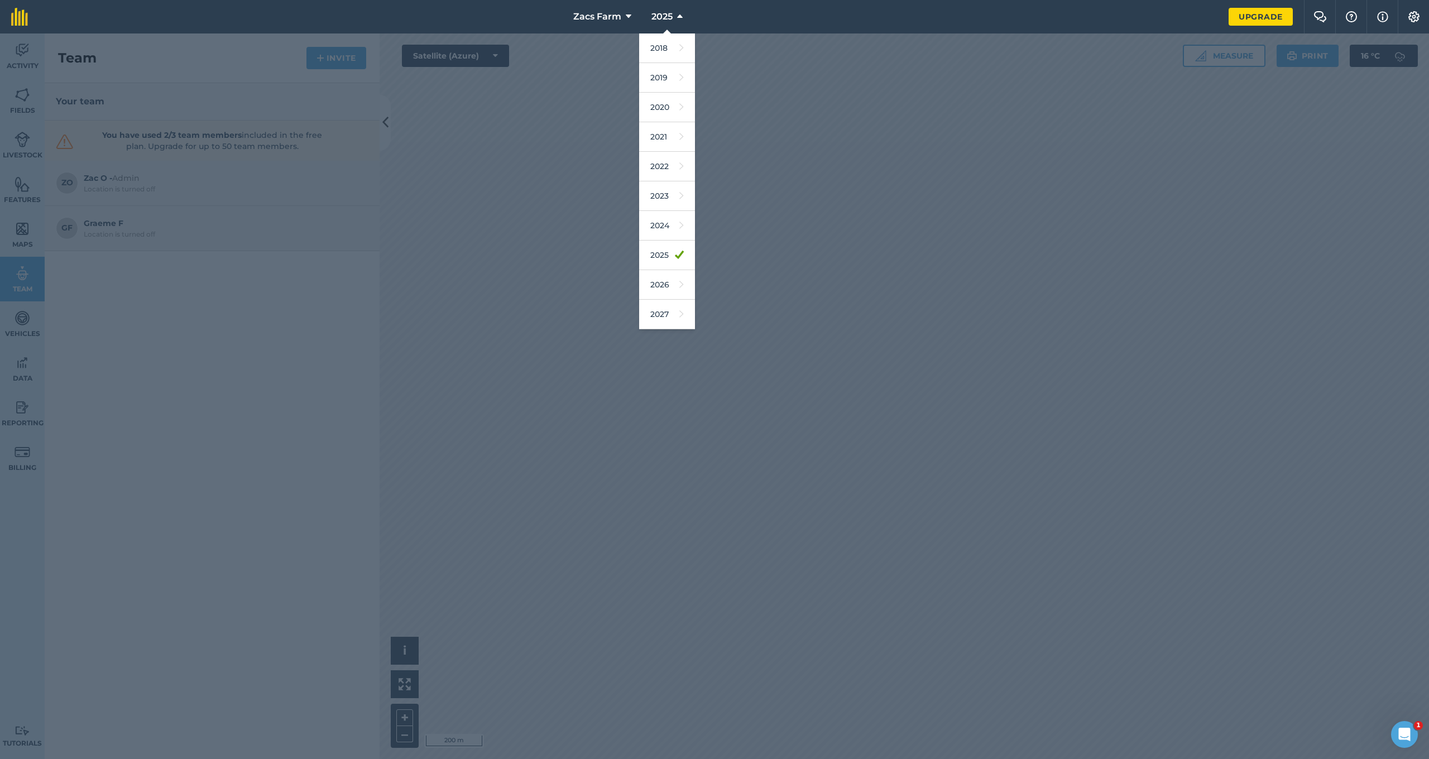
click at [678, 16] on icon at bounding box center [680, 16] width 6 height 13
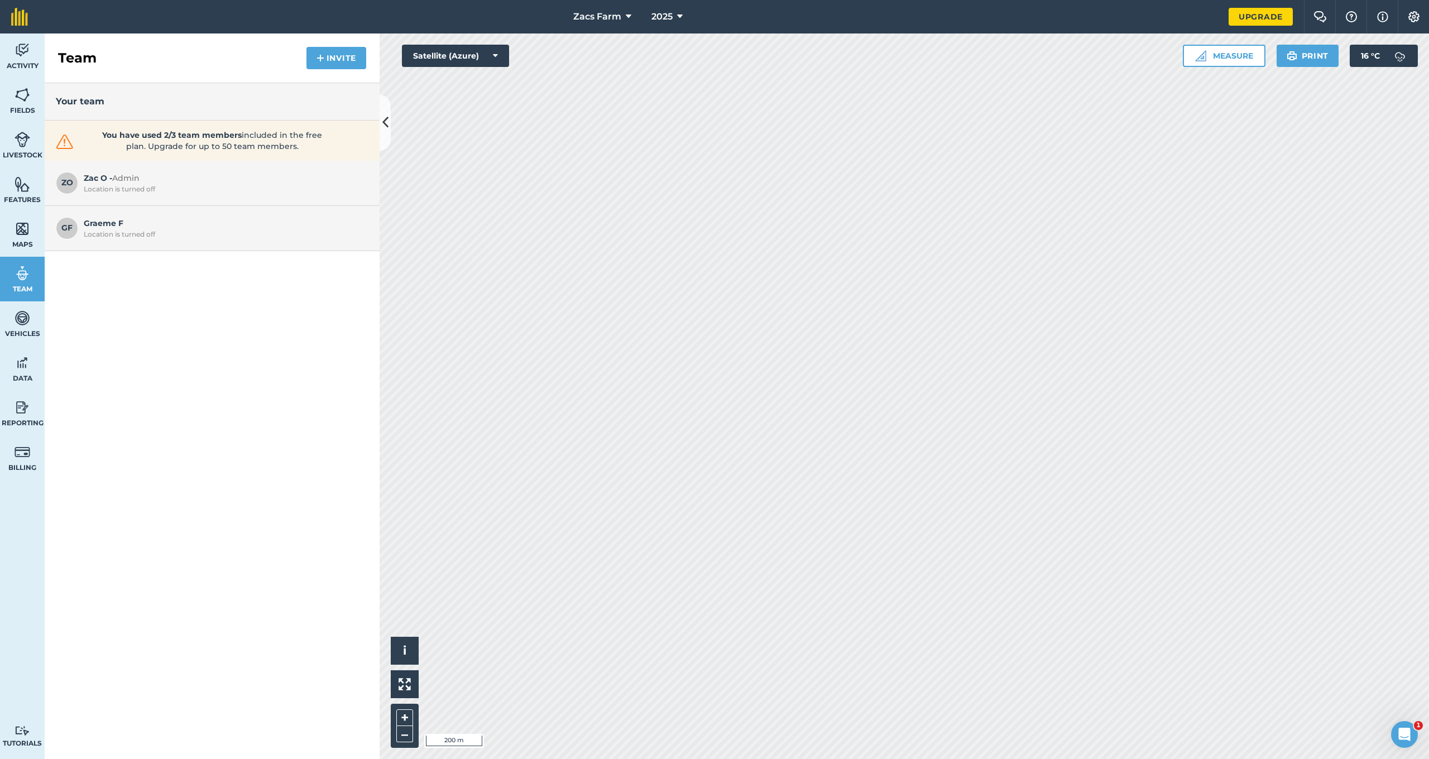
click at [630, 17] on icon at bounding box center [629, 16] width 6 height 13
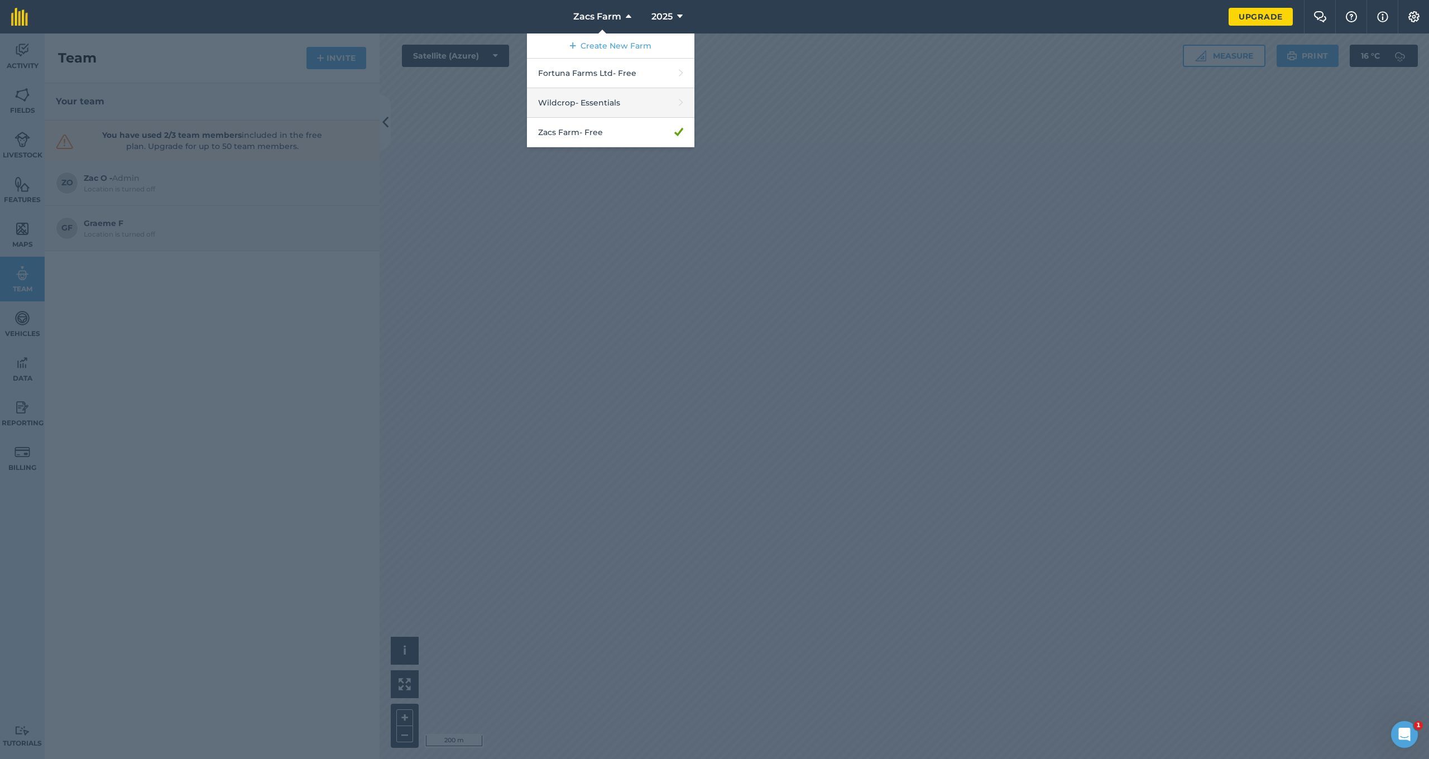
click at [611, 103] on link "Wildcrop - Essentials" at bounding box center [610, 103] width 167 height 30
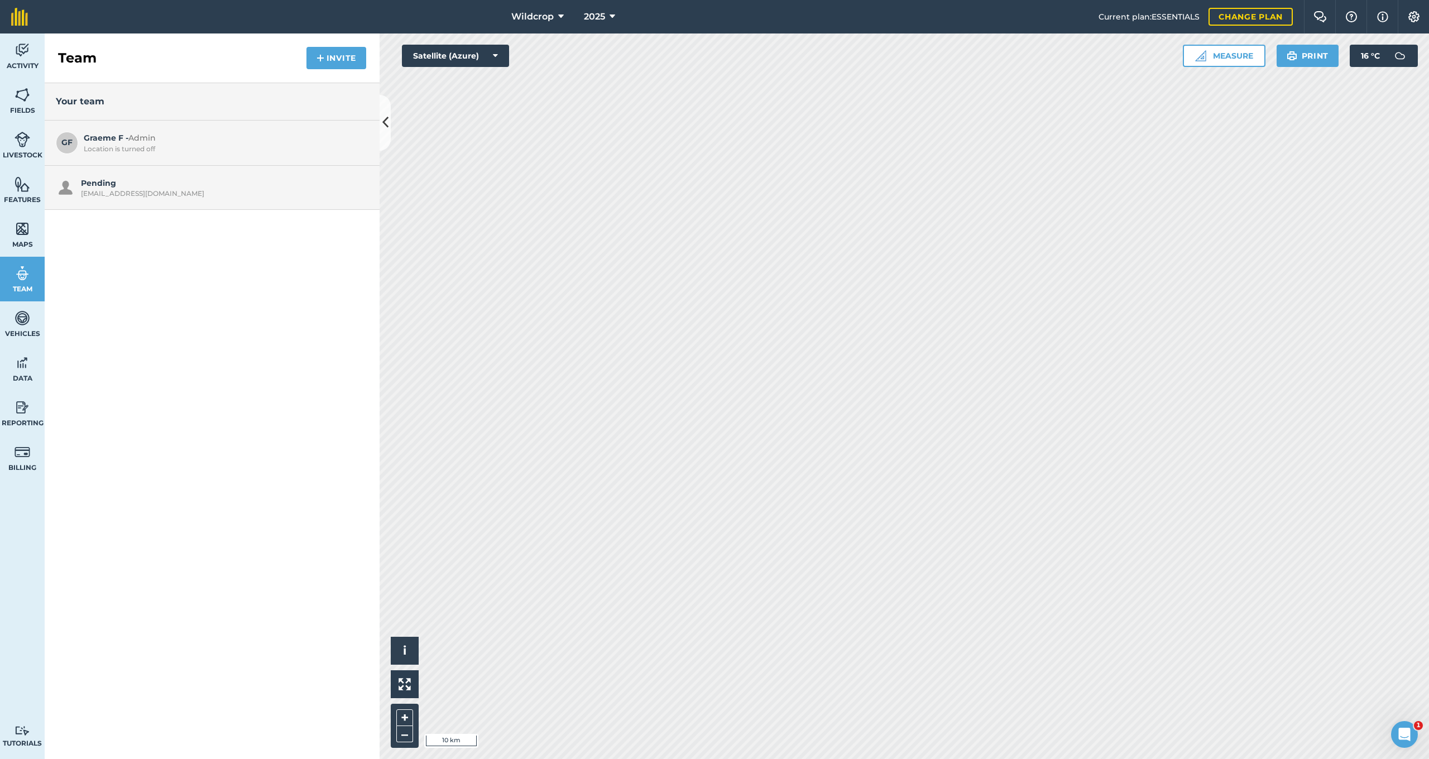
click at [278, 172] on div "Pending ohlmanzachary@gmail.com" at bounding box center [212, 188] width 335 height 44
